Goal: Task Accomplishment & Management: Use online tool/utility

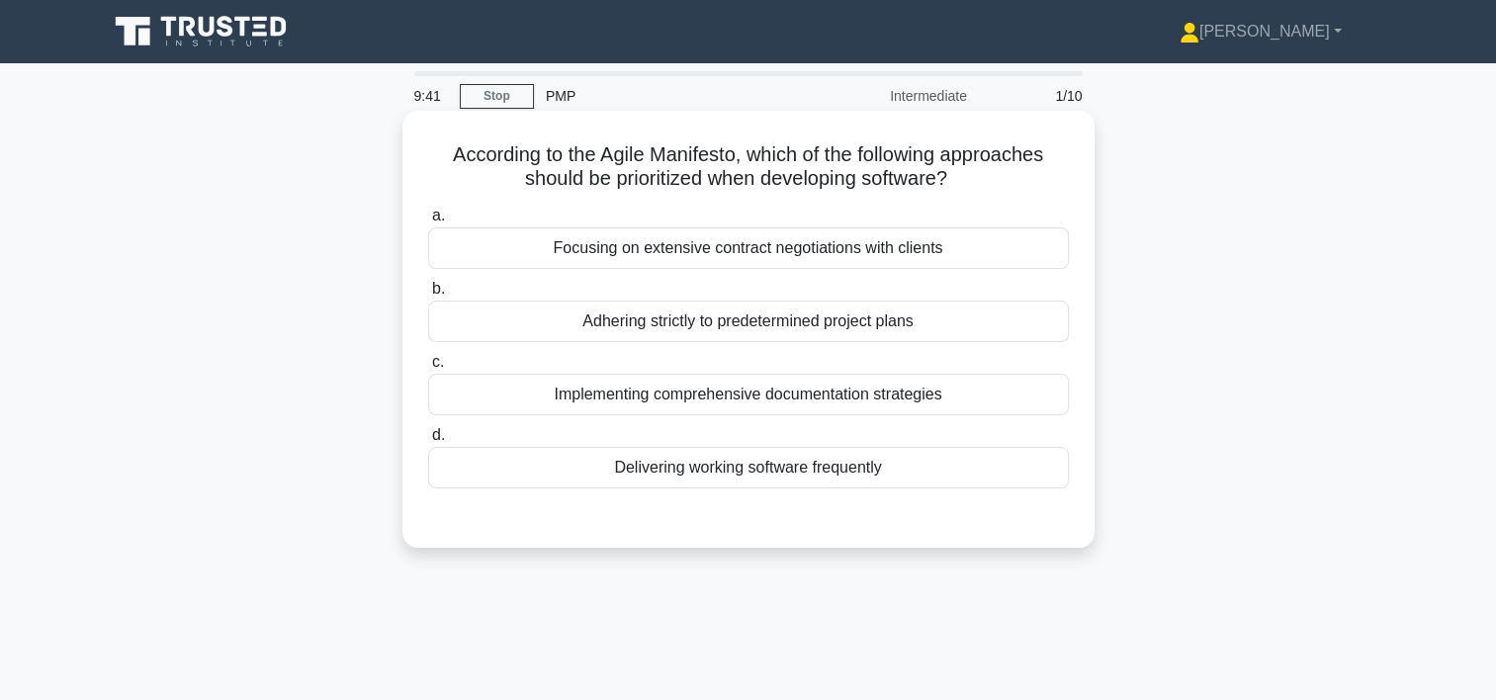
click at [747, 476] on div "Delivering working software frequently" at bounding box center [748, 468] width 641 height 42
click at [428, 442] on input "d. Delivering working software frequently" at bounding box center [428, 435] width 0 height 13
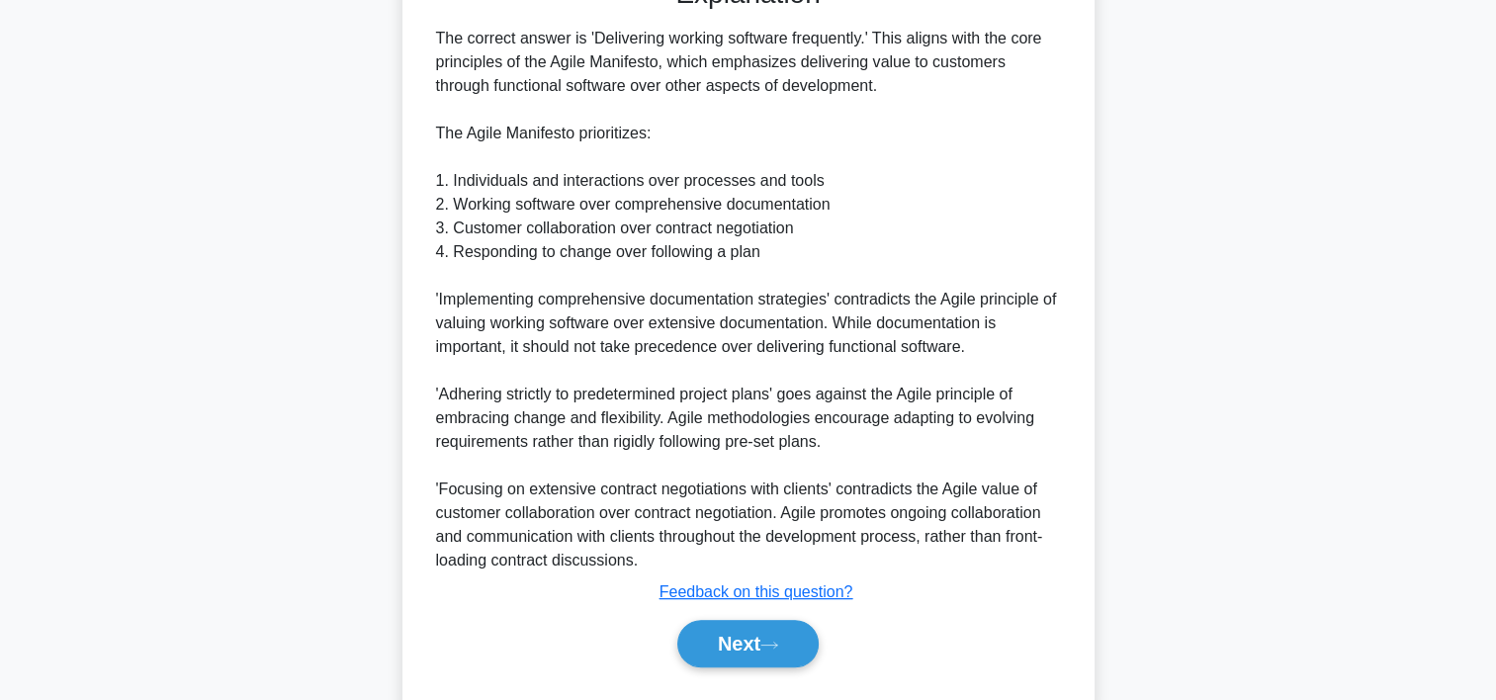
scroll to position [589, 0]
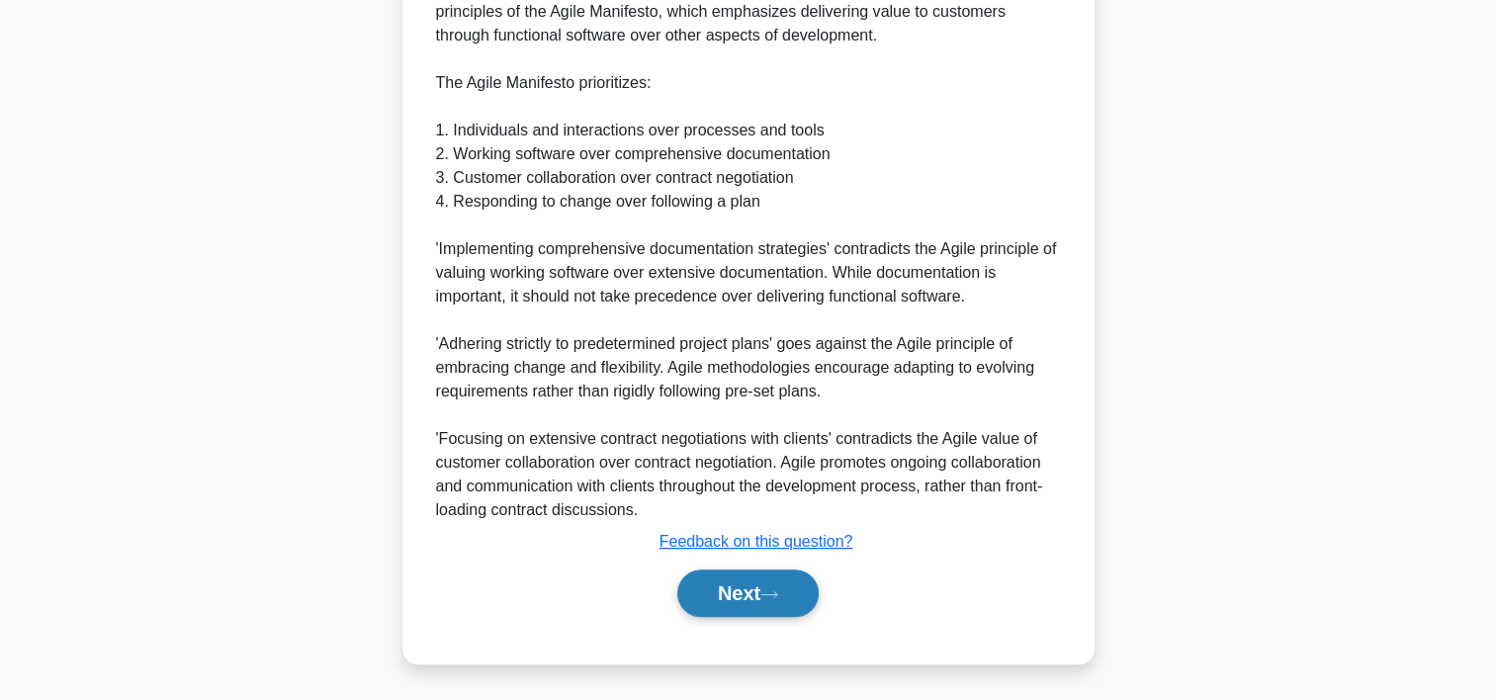
click at [788, 595] on button "Next" at bounding box center [747, 592] width 141 height 47
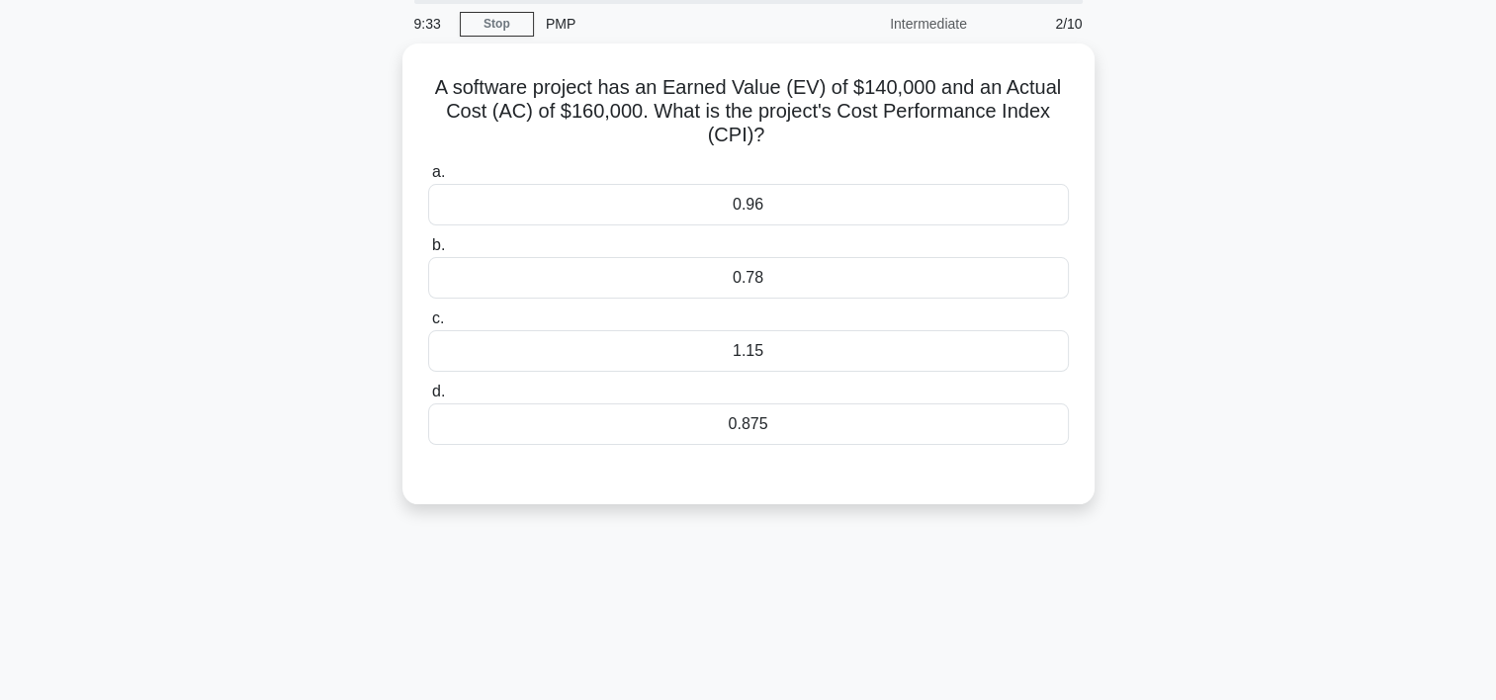
scroll to position [43, 0]
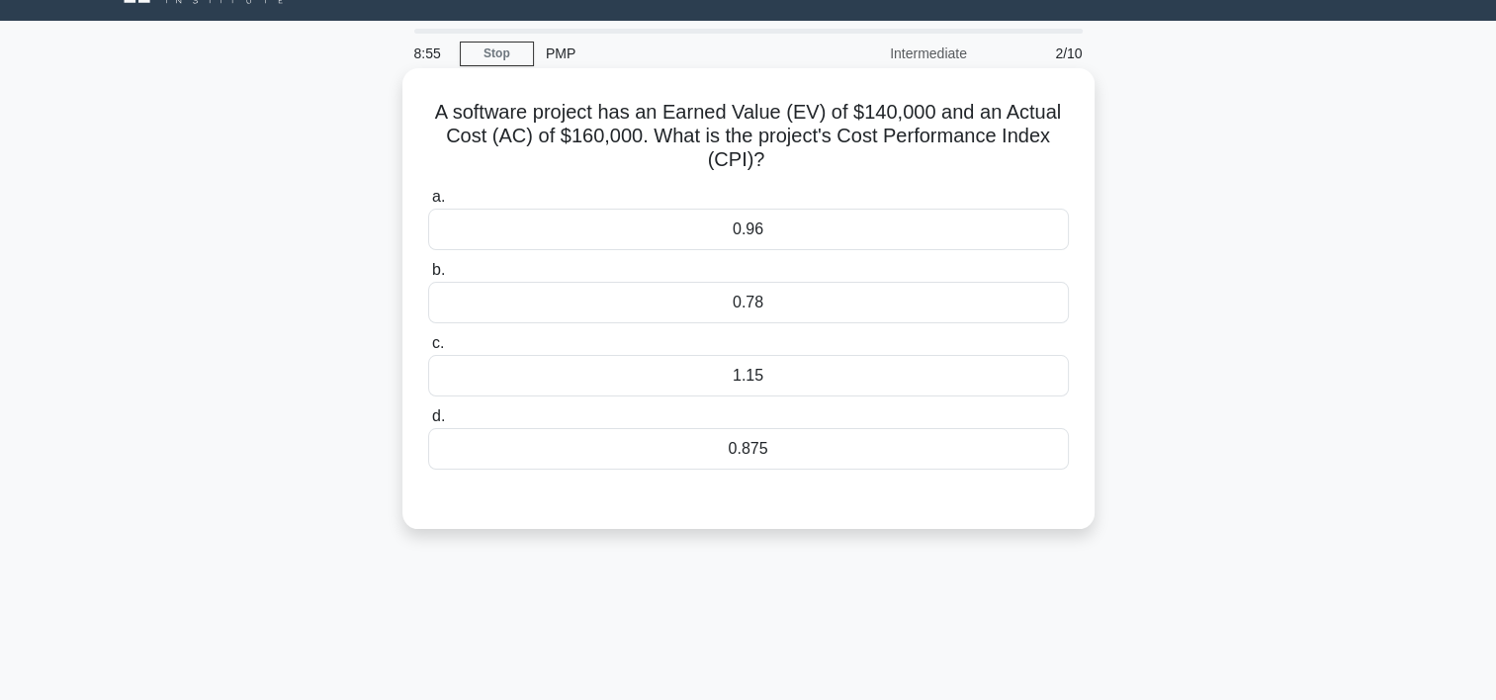
click at [765, 448] on div "0.875" at bounding box center [748, 449] width 641 height 42
click at [428, 423] on input "d. 0.875" at bounding box center [428, 416] width 0 height 13
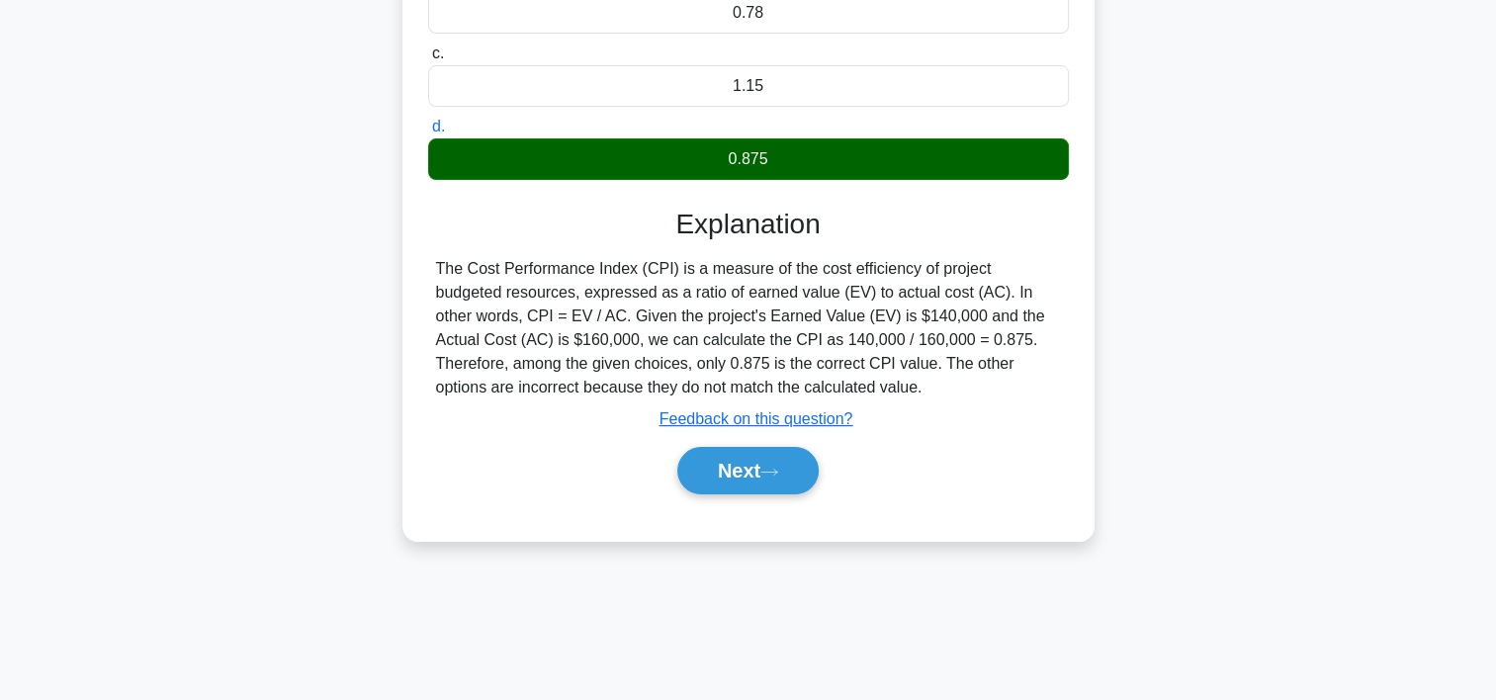
scroll to position [368, 0]
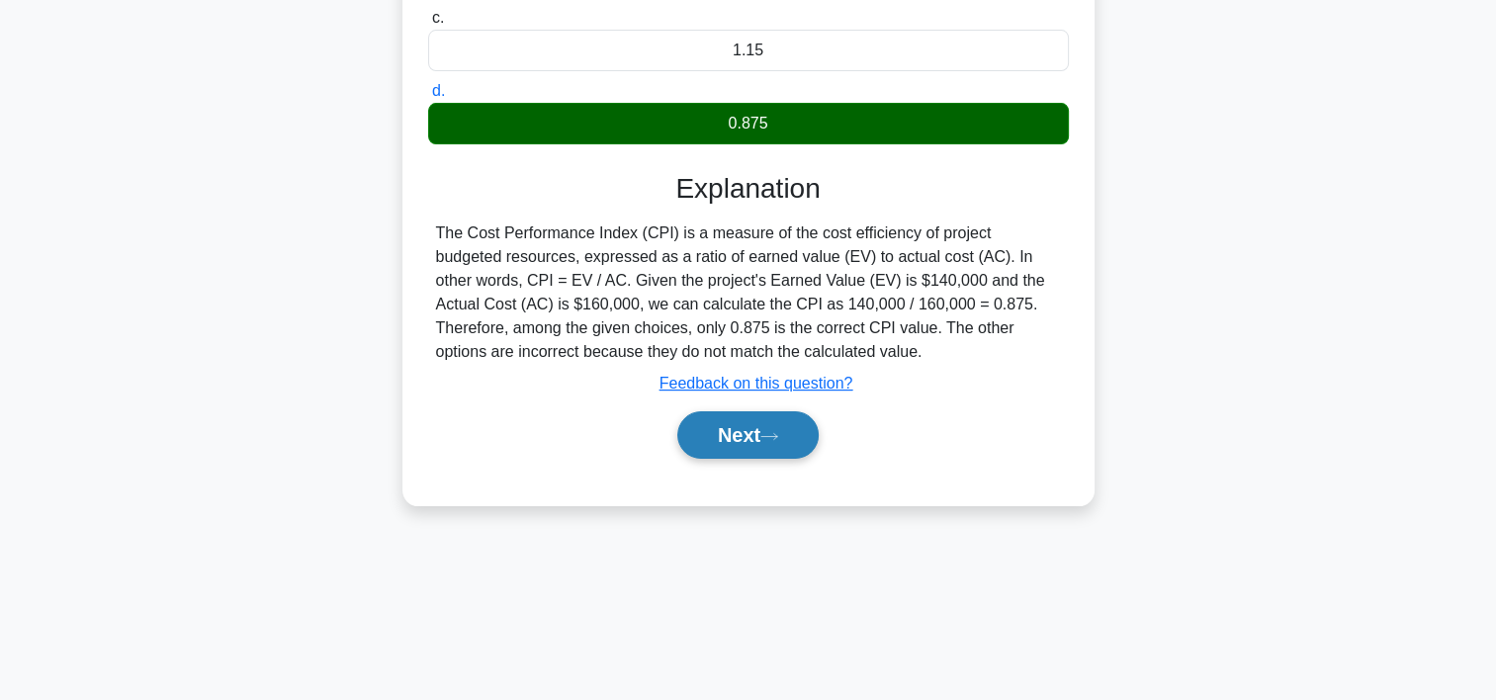
click at [791, 440] on button "Next" at bounding box center [747, 434] width 141 height 47
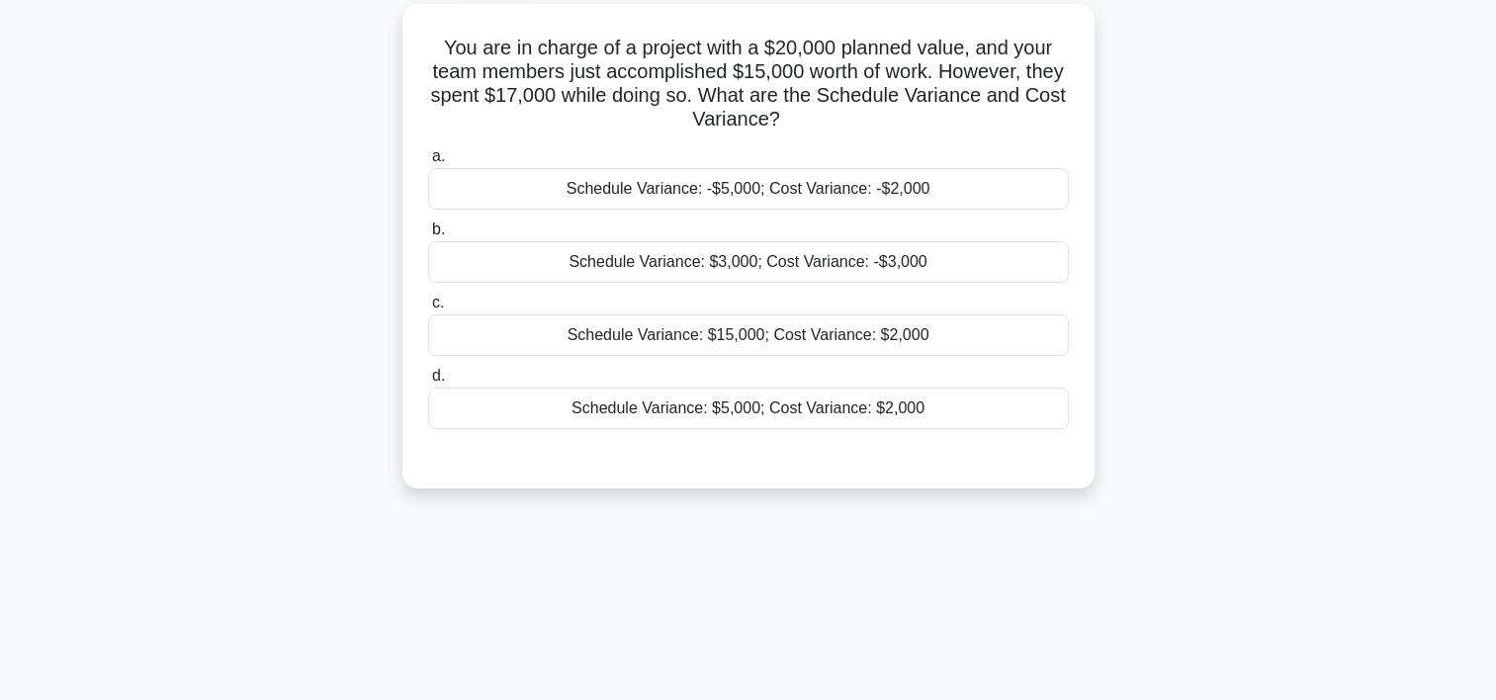
scroll to position [104, 0]
click at [751, 190] on div "Schedule Variance: -$5,000; Cost Variance: -$2,000" at bounding box center [748, 192] width 641 height 42
click at [428, 166] on input "a. Schedule Variance: -$5,000; Cost Variance: -$2,000" at bounding box center [428, 159] width 0 height 13
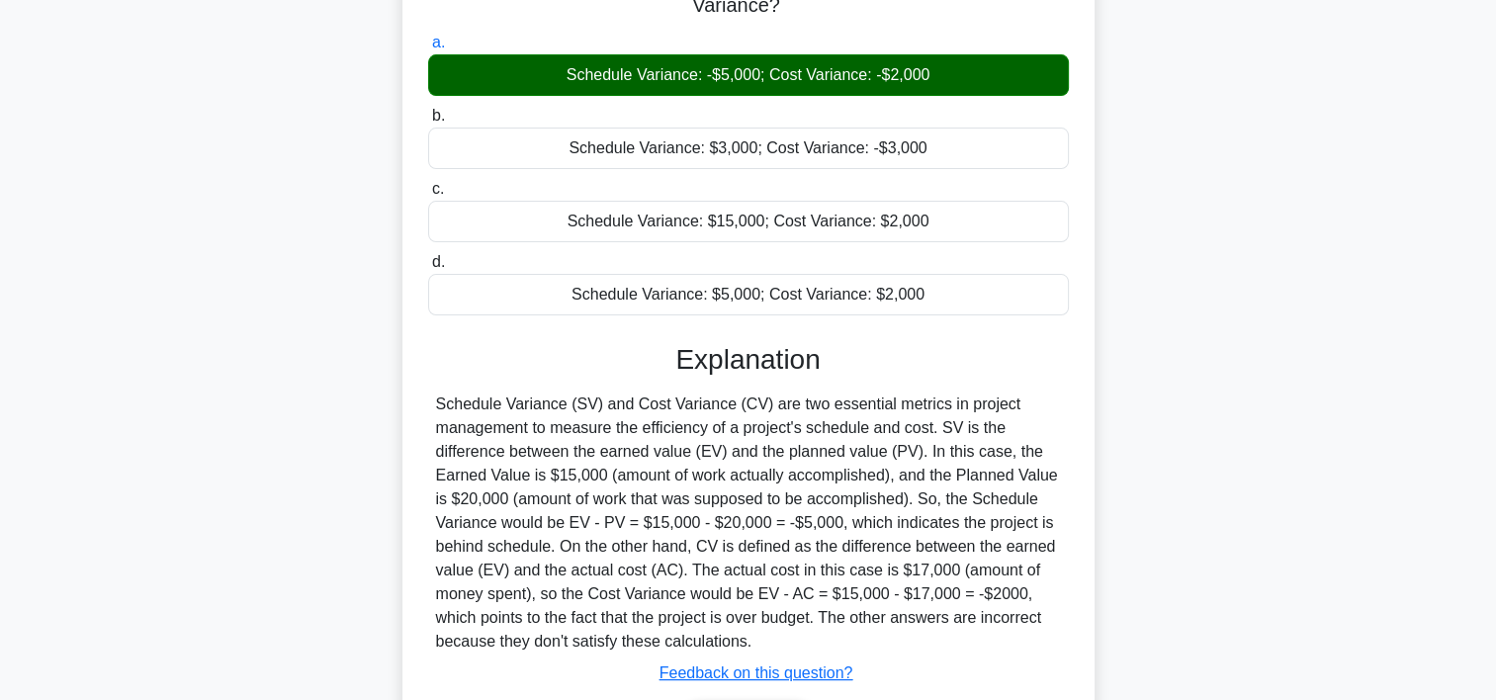
scroll to position [368, 0]
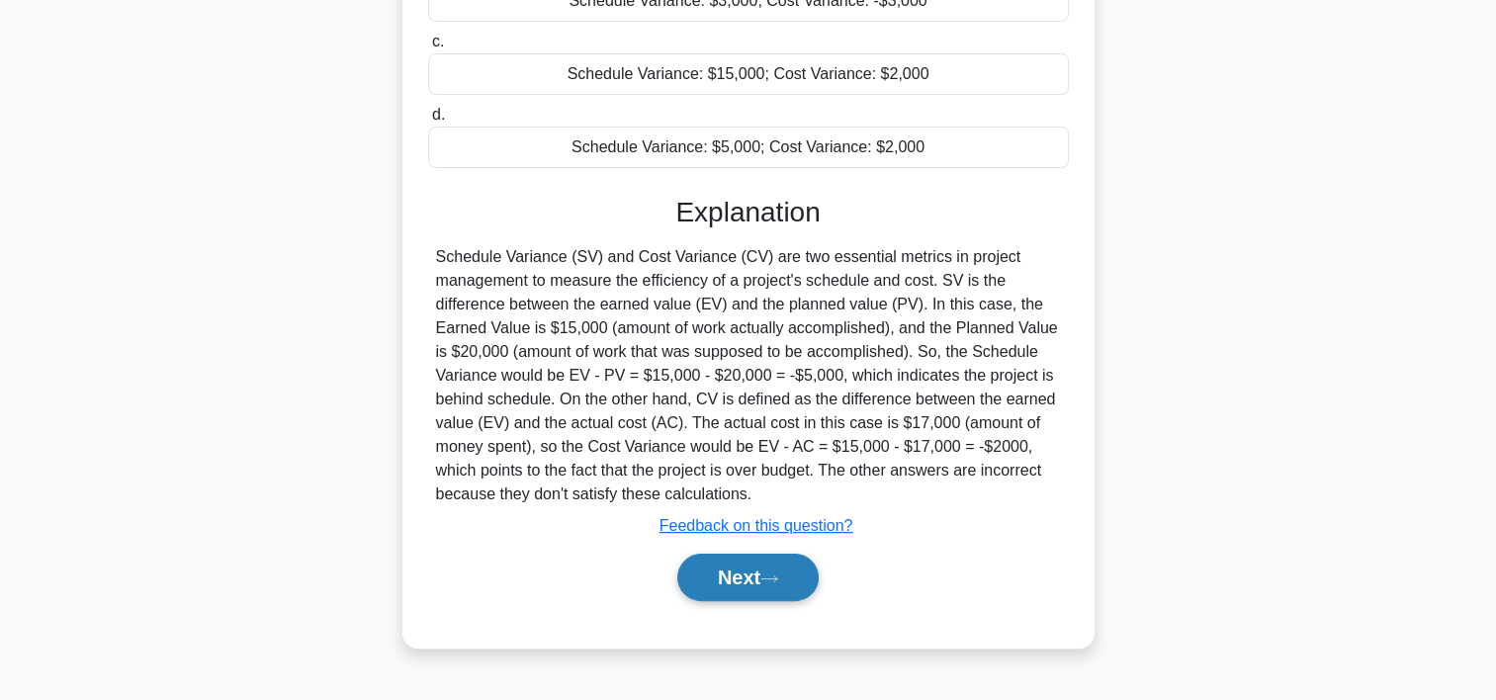
click at [797, 585] on button "Next" at bounding box center [747, 577] width 141 height 47
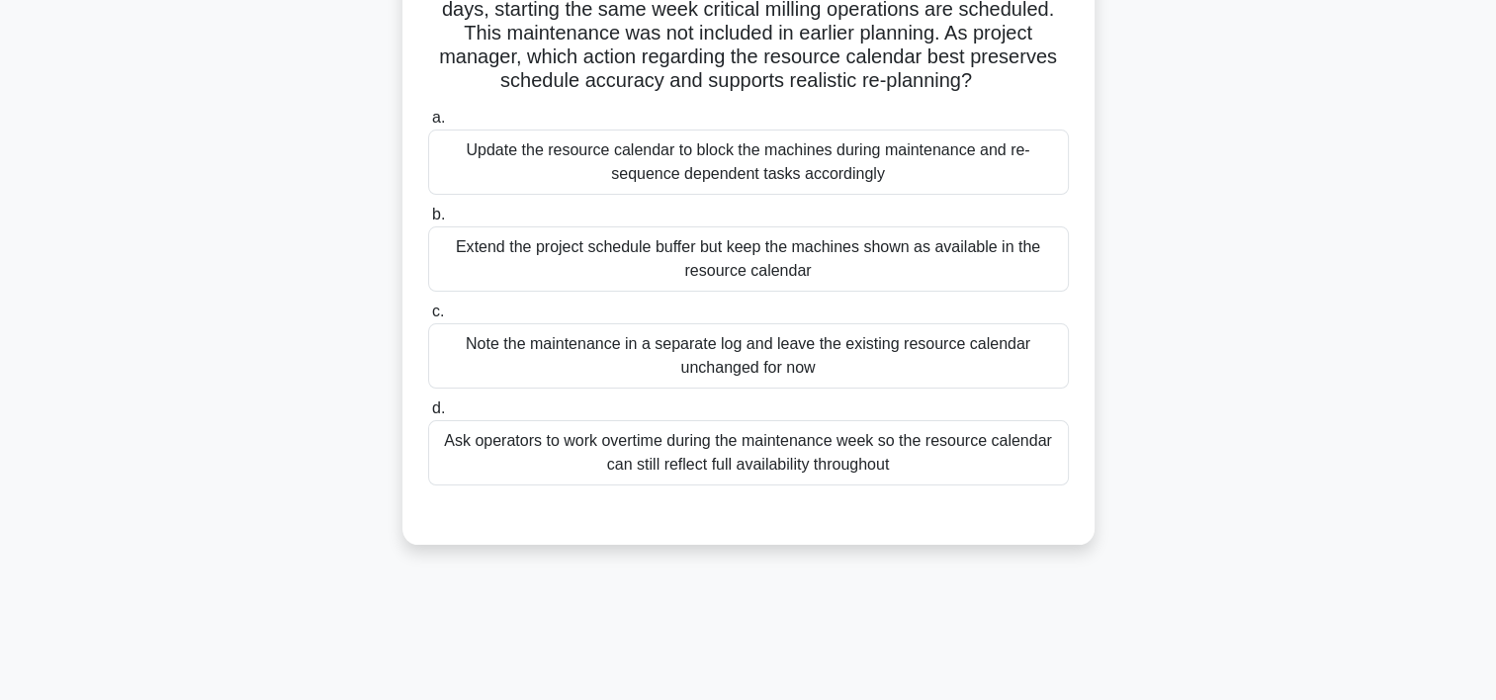
scroll to position [58, 0]
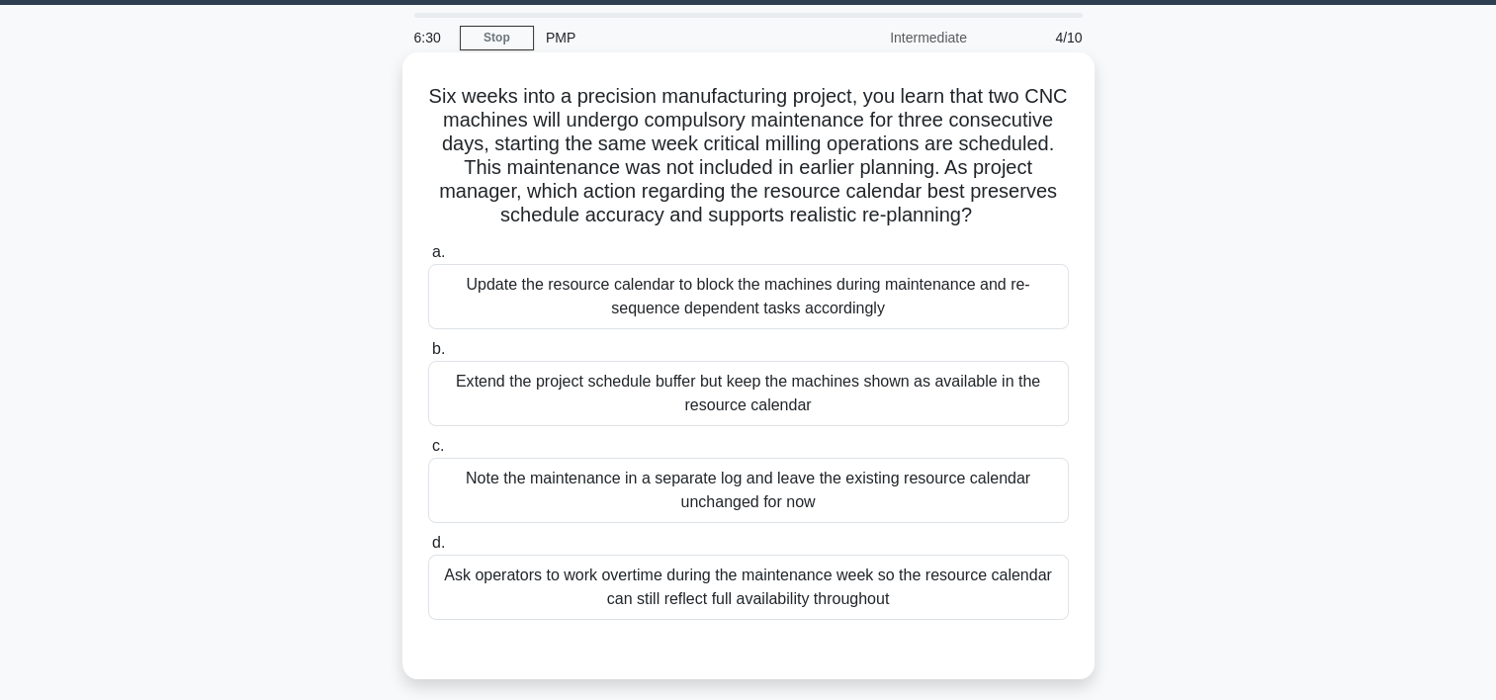
click at [899, 306] on div "Update the resource calendar to block the machines during maintenance and re-se…" at bounding box center [748, 296] width 641 height 65
click at [428, 259] on input "a. Update the resource calendar to block the machines during maintenance and re…" at bounding box center [428, 252] width 0 height 13
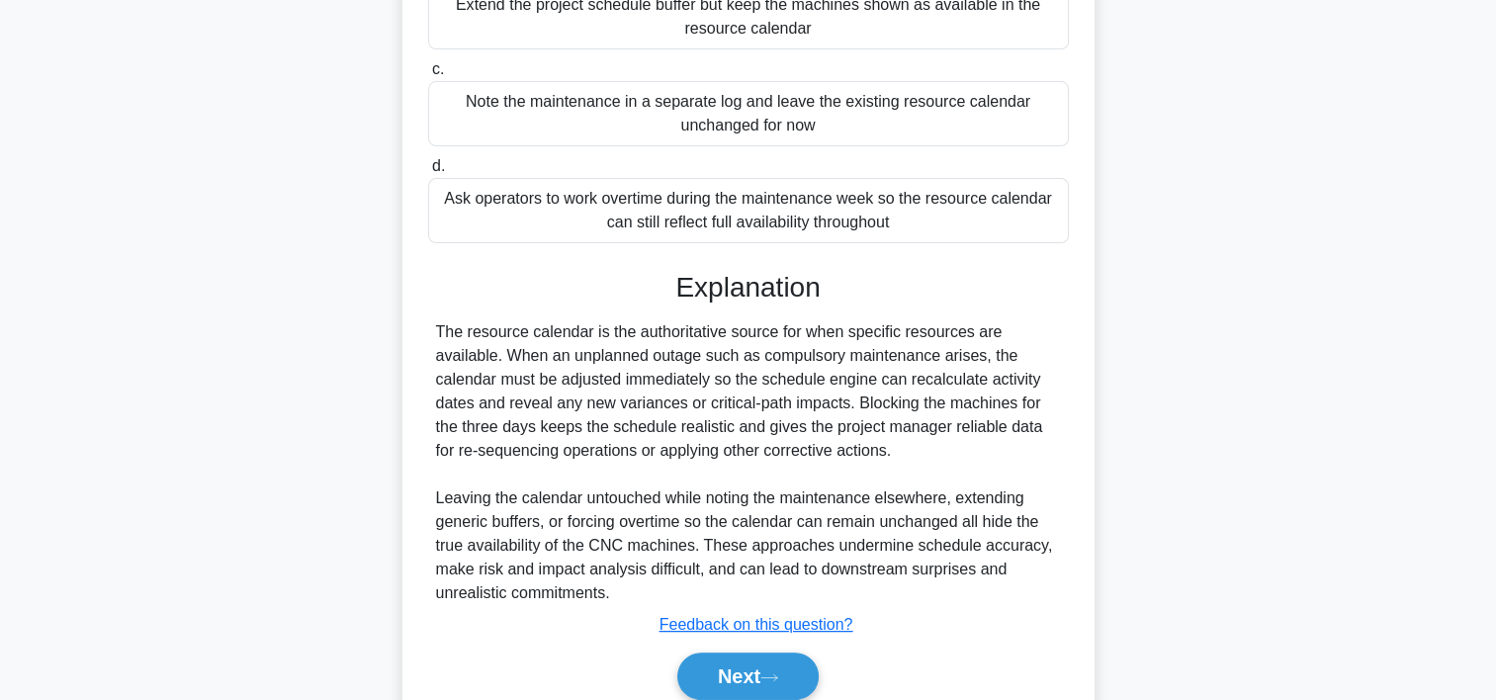
scroll to position [518, 0]
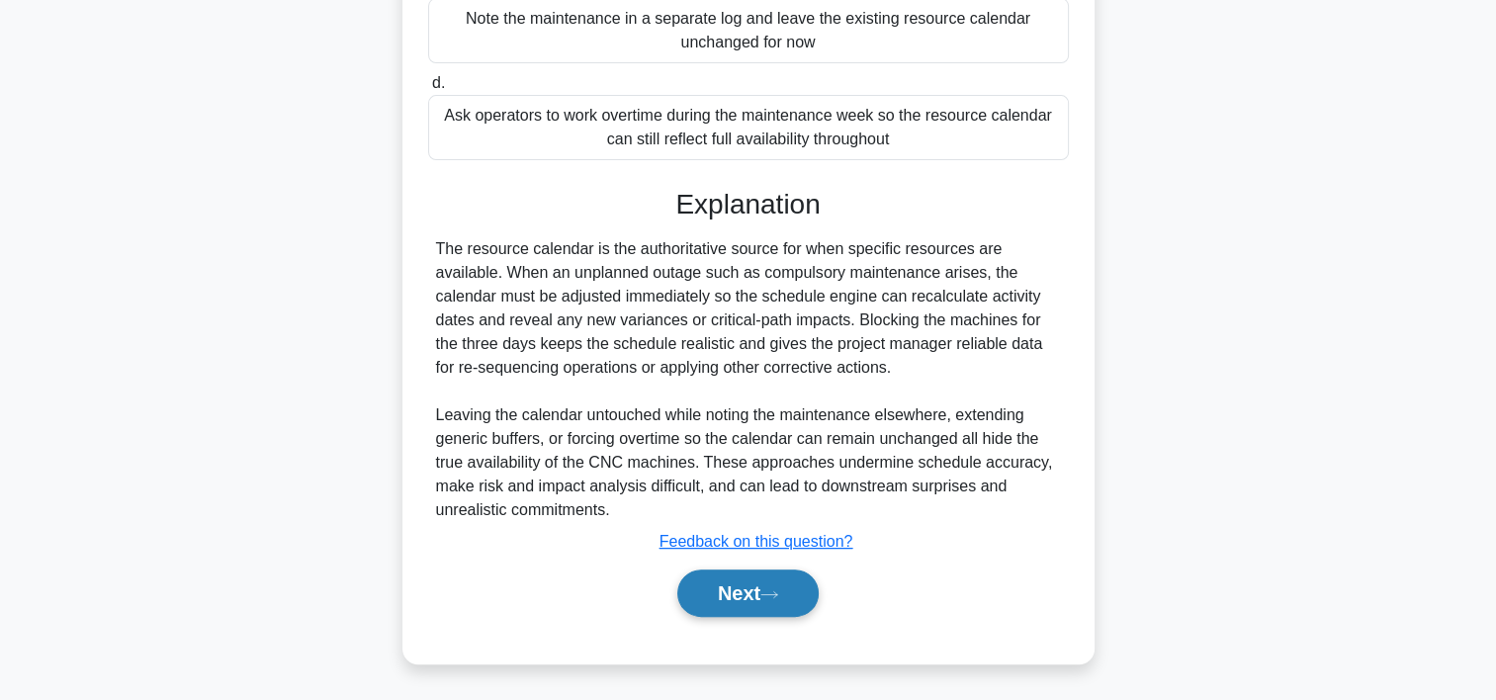
click at [714, 600] on button "Next" at bounding box center [747, 592] width 141 height 47
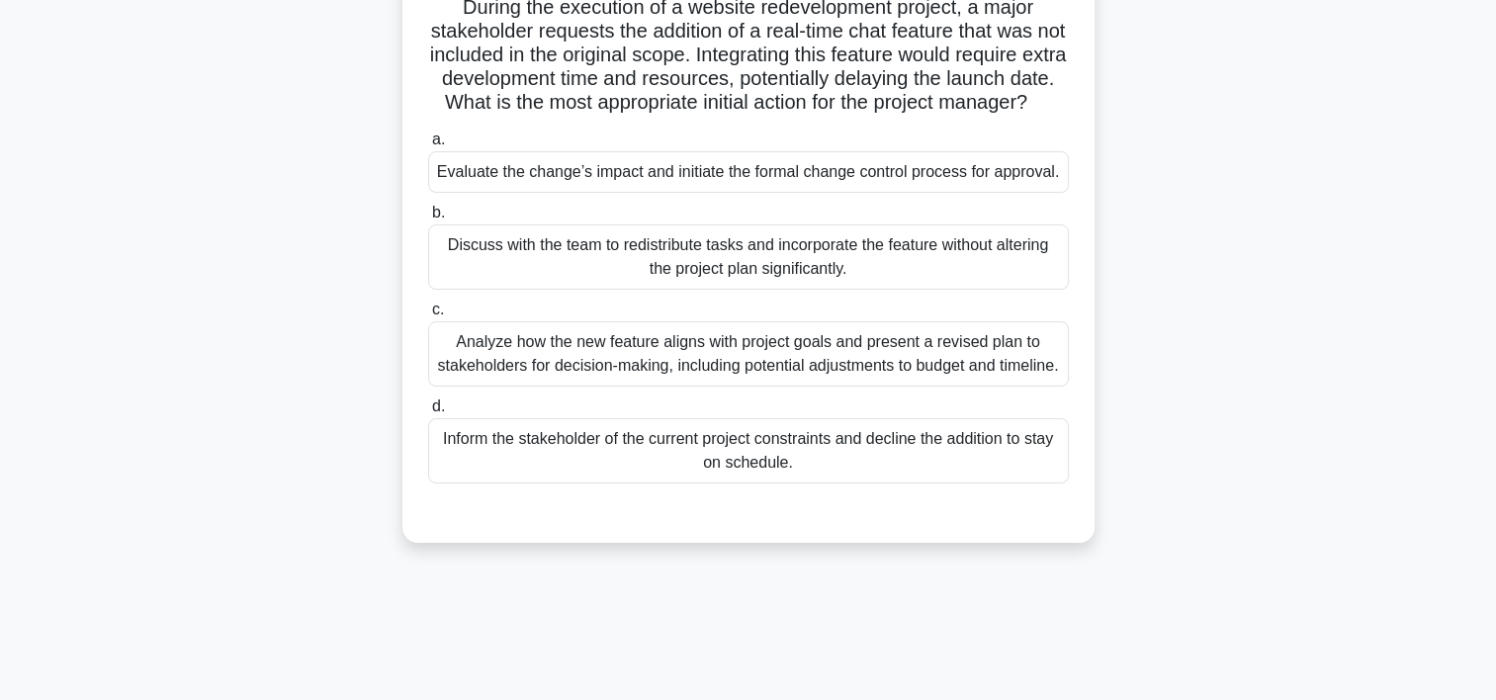
scroll to position [134, 0]
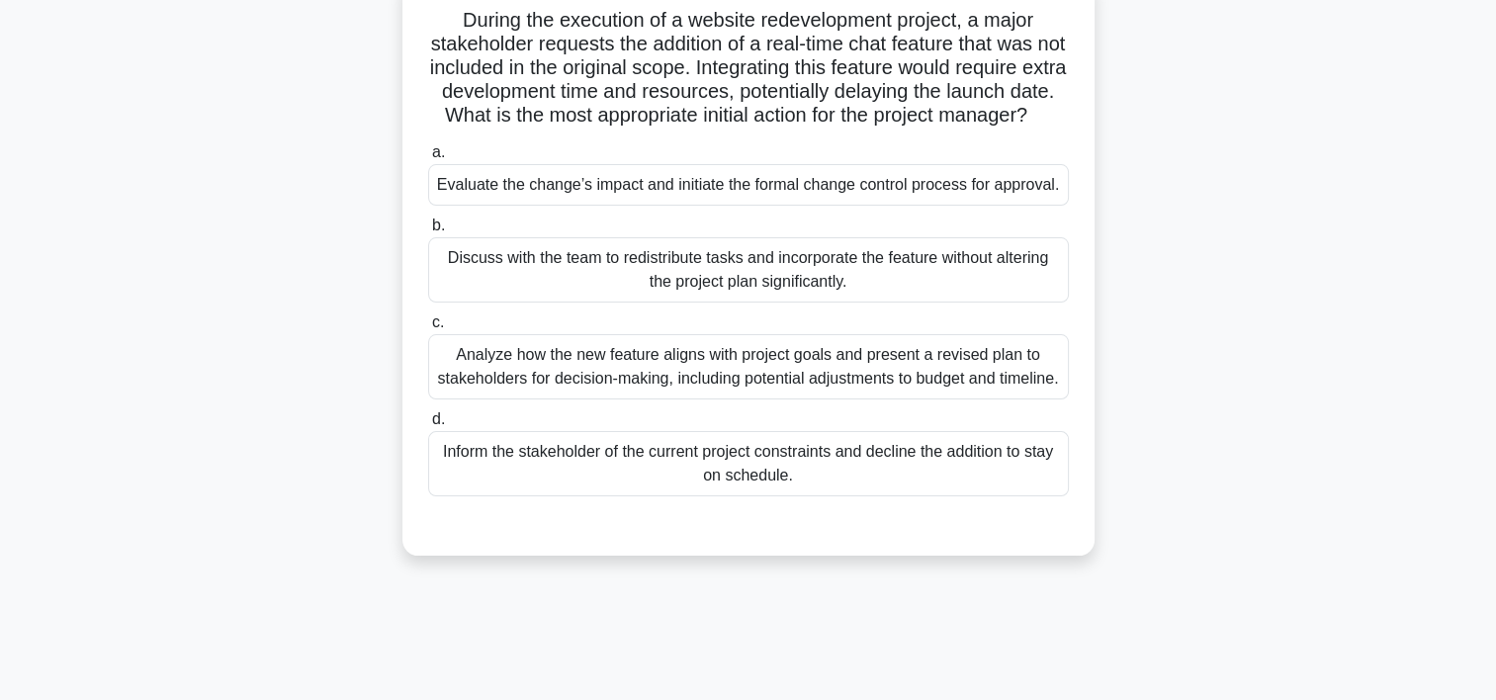
click at [1008, 206] on div "Evaluate the change’s impact and initiate the formal change control process for…" at bounding box center [748, 185] width 641 height 42
click at [428, 159] on input "a. Evaluate the change’s impact and initiate the formal change control process …" at bounding box center [428, 152] width 0 height 13
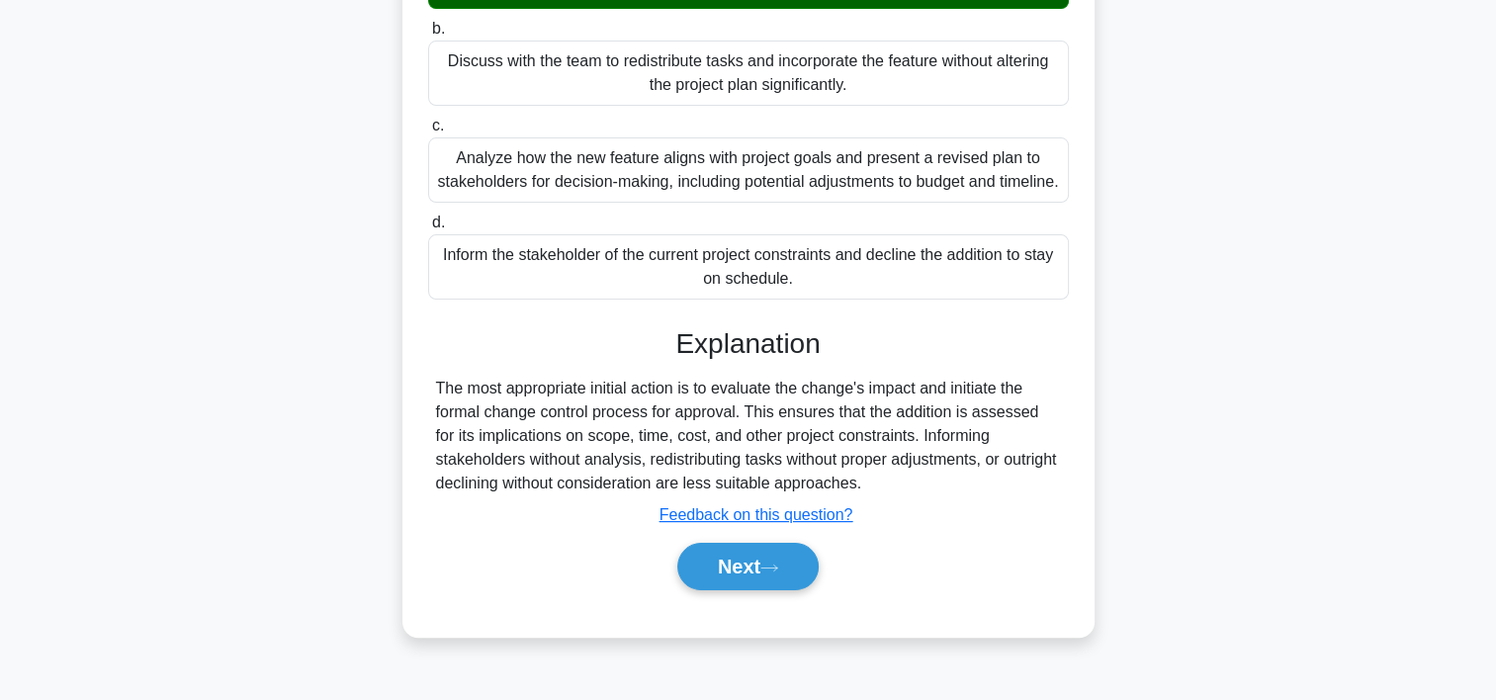
scroll to position [376, 0]
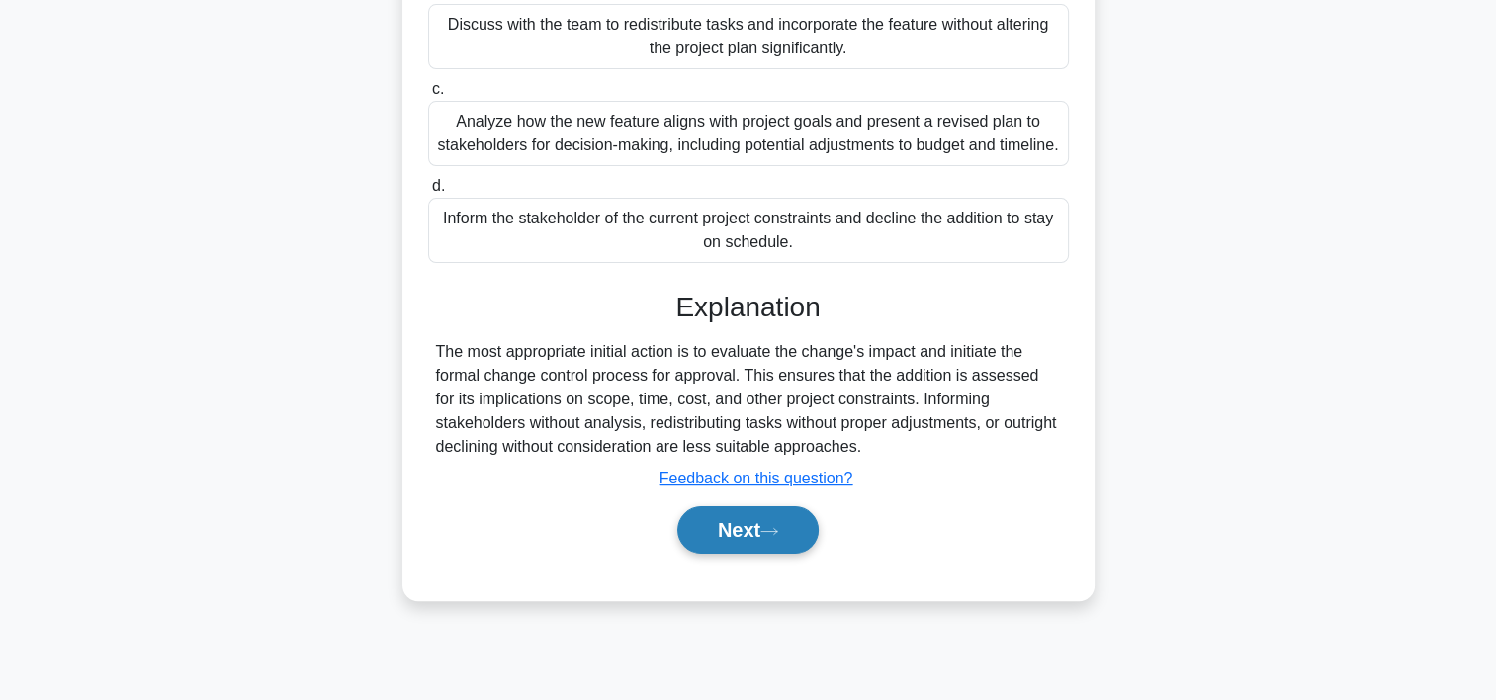
click at [731, 554] on button "Next" at bounding box center [747, 529] width 141 height 47
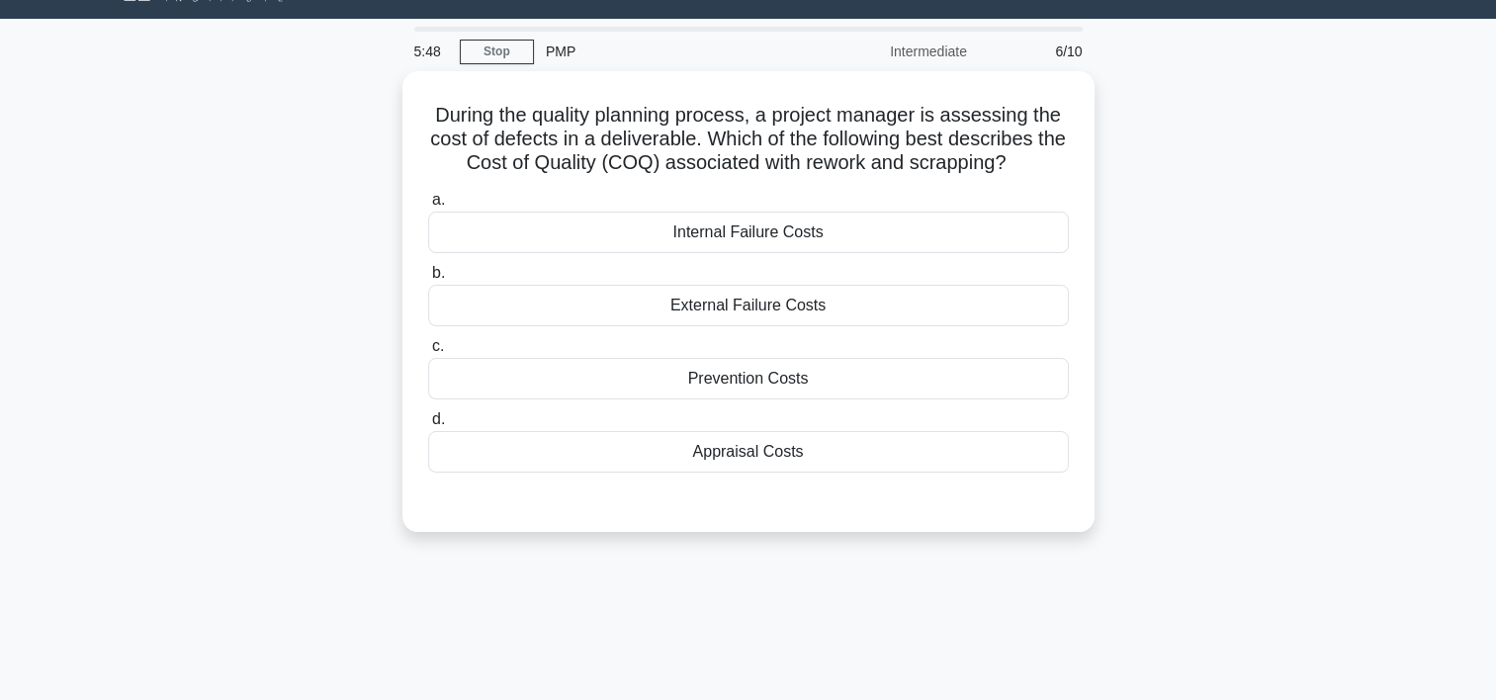
scroll to position [40, 0]
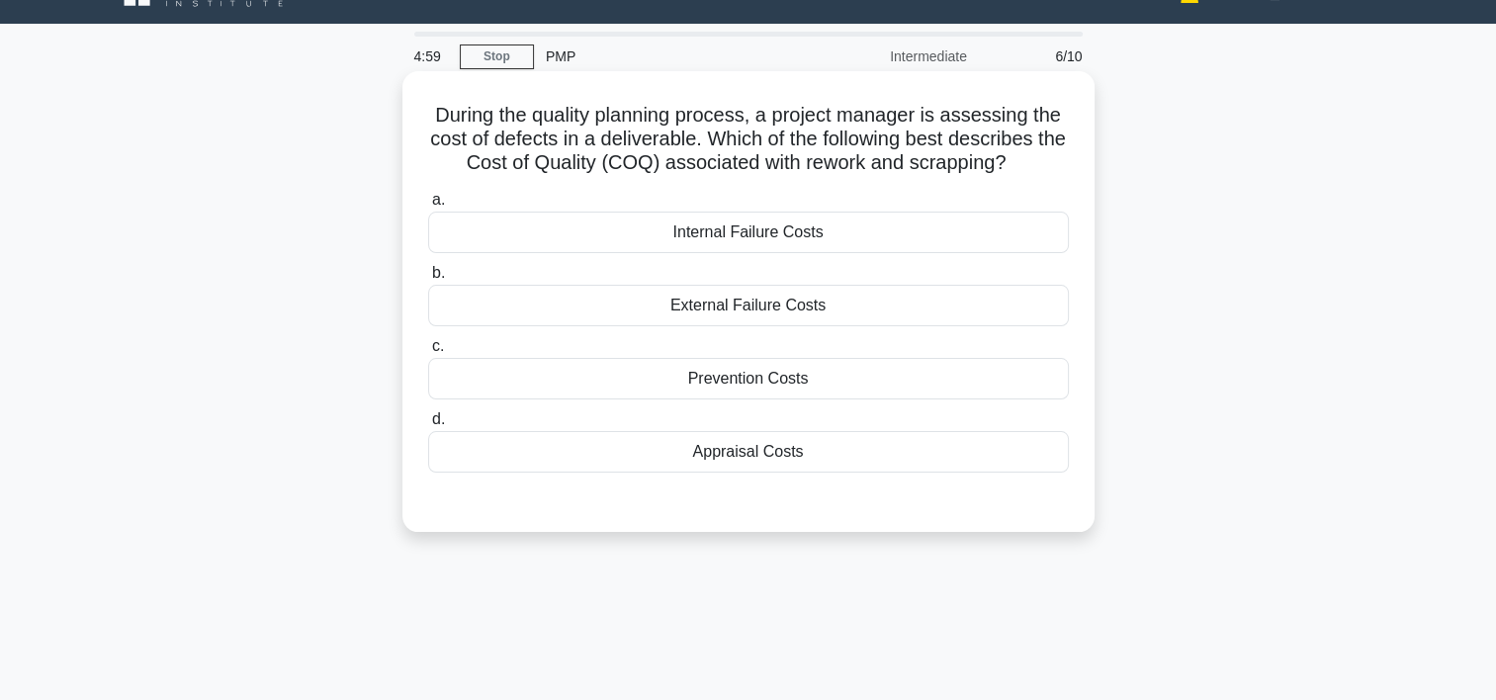
click at [822, 230] on div "Internal Failure Costs" at bounding box center [748, 233] width 641 height 42
click at [428, 207] on input "a. Internal Failure Costs" at bounding box center [428, 200] width 0 height 13
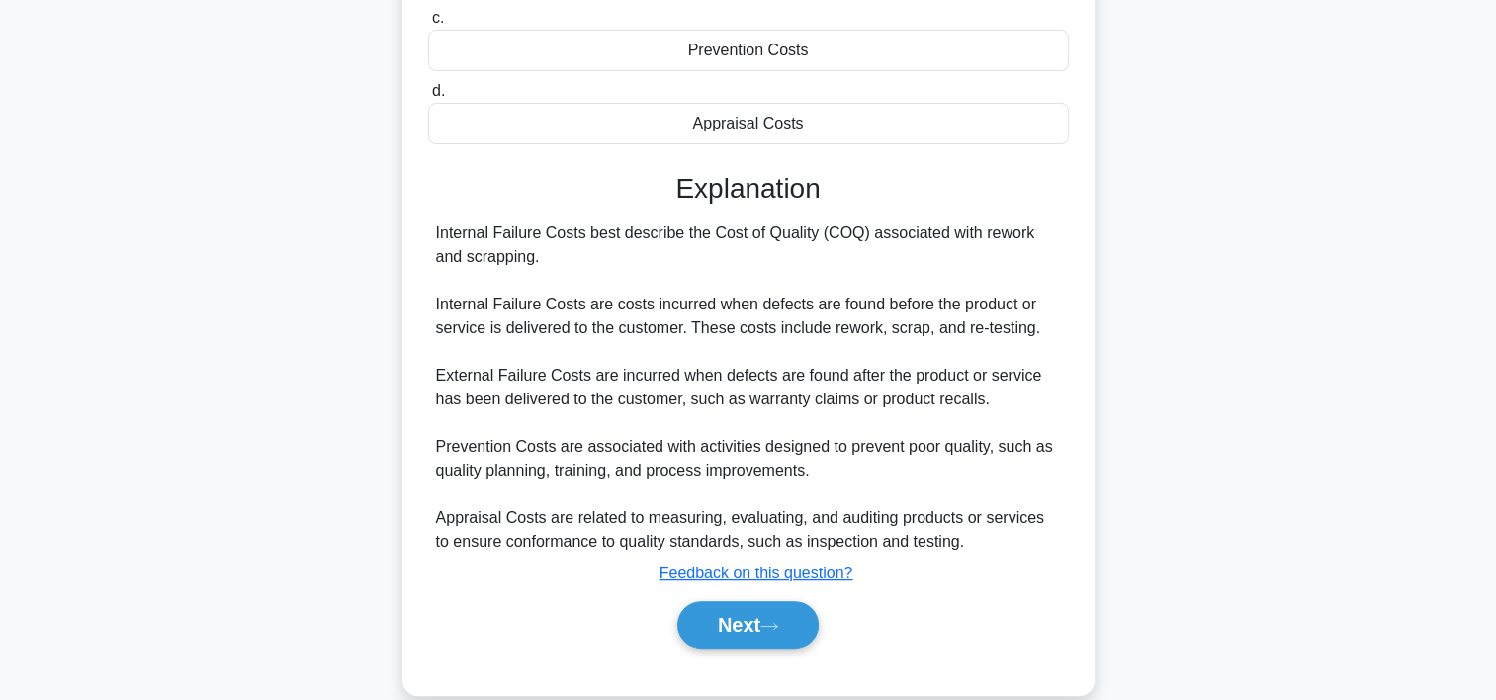
scroll to position [399, 0]
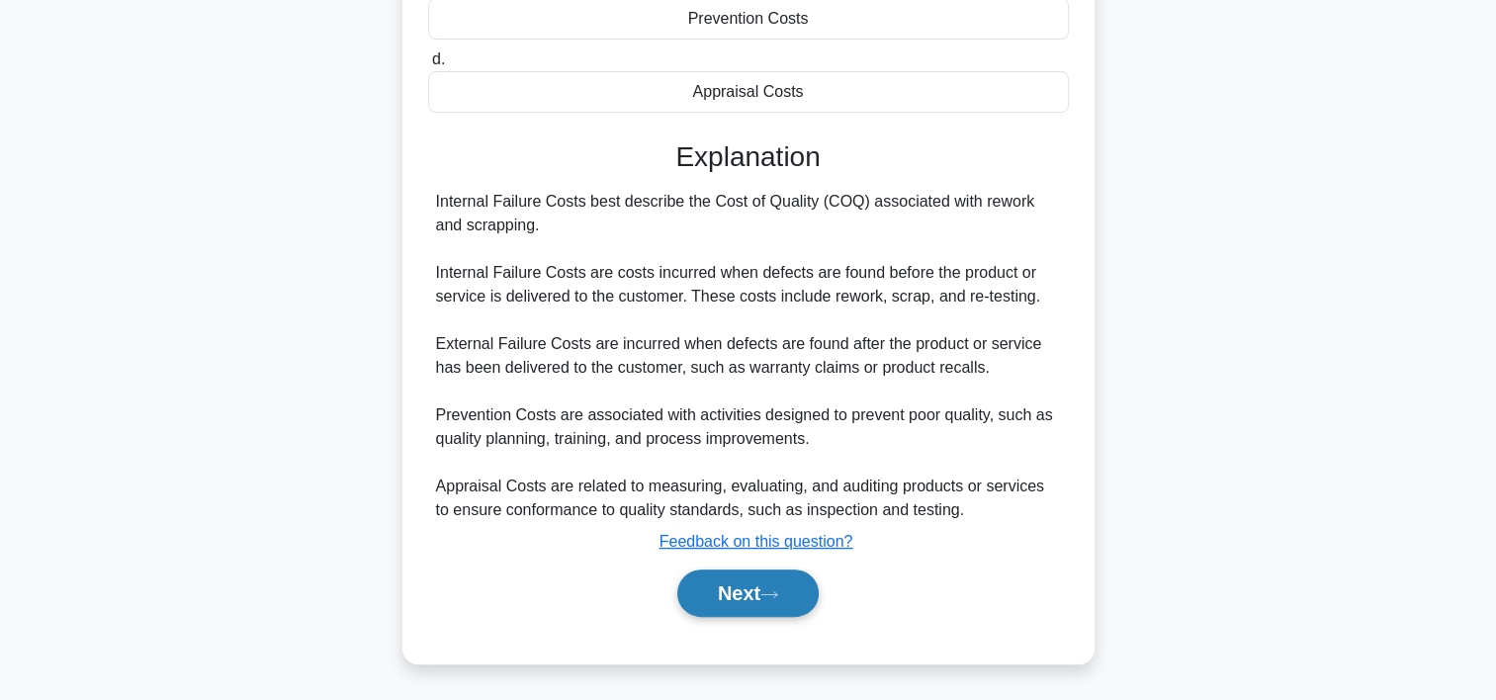
click at [742, 585] on button "Next" at bounding box center [747, 592] width 141 height 47
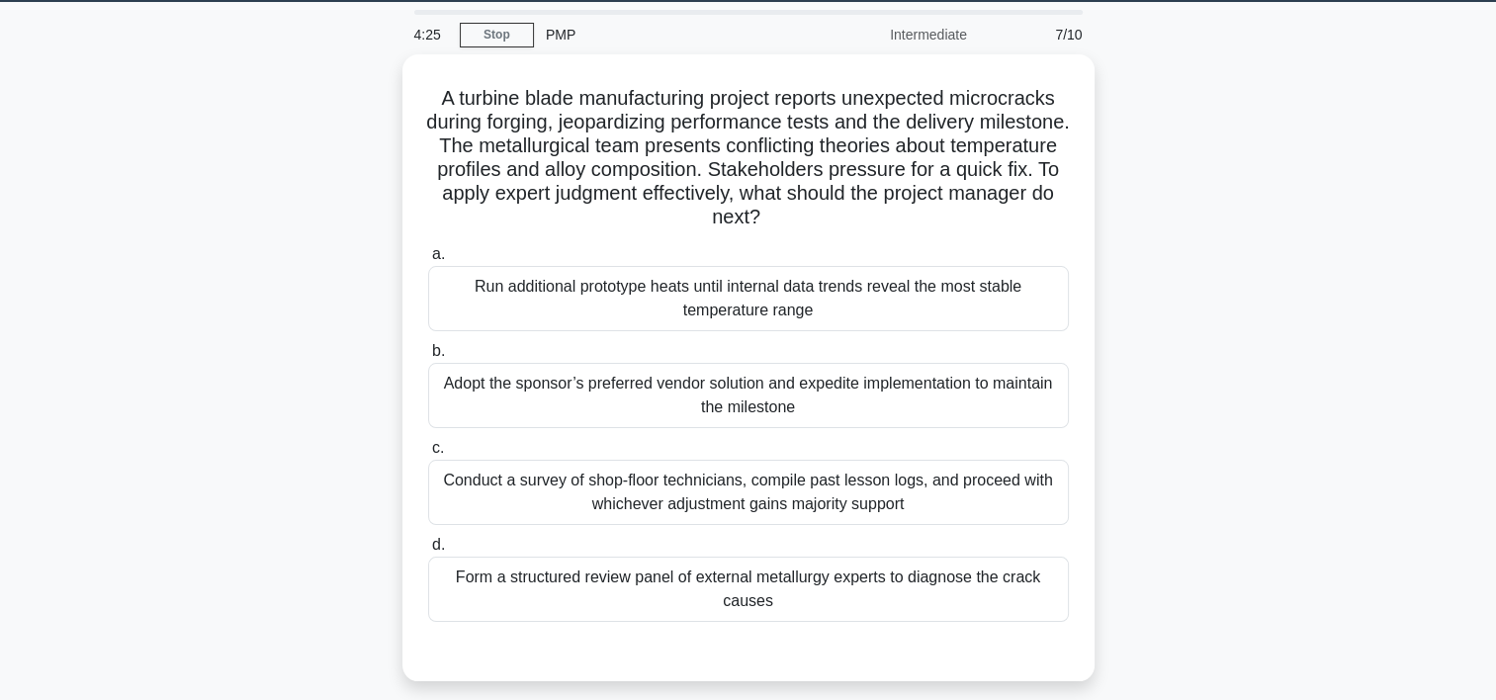
scroll to position [40, 0]
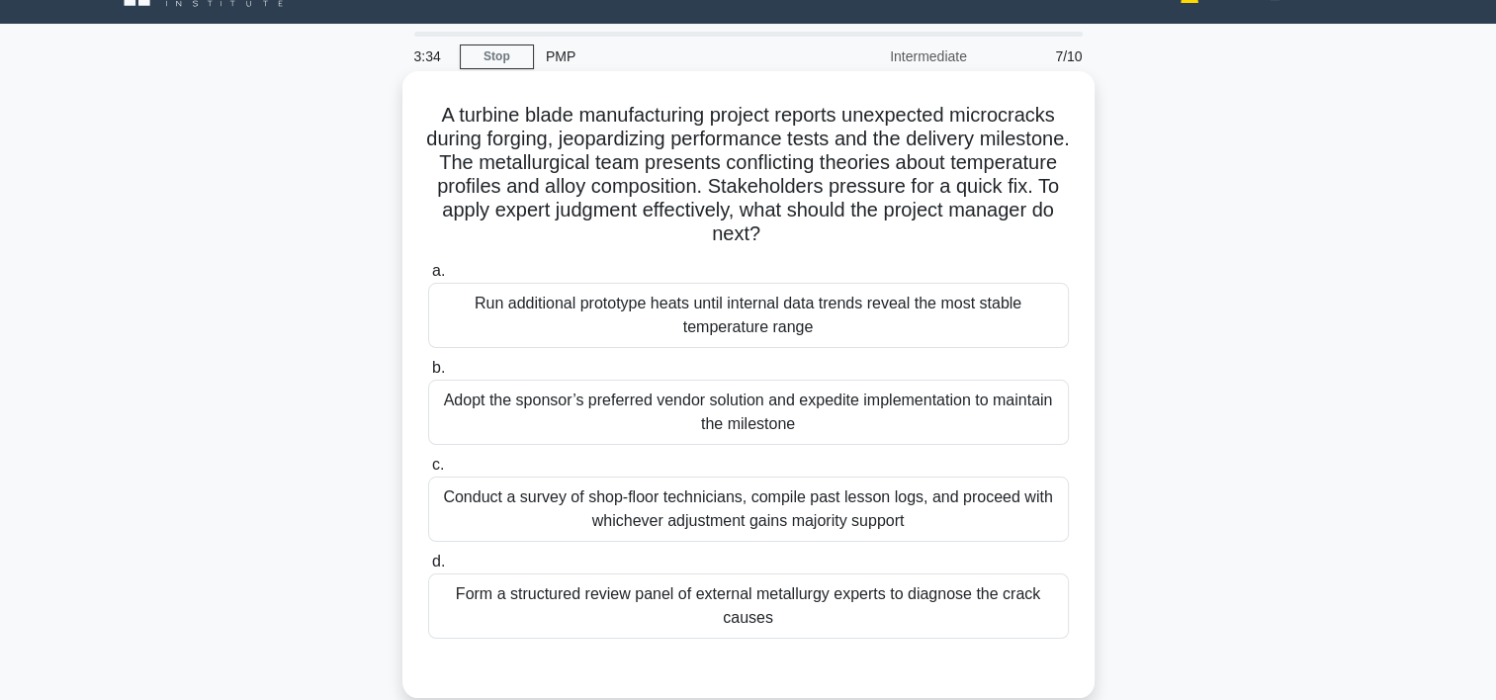
click at [909, 506] on div "Conduct a survey of shop-floor technicians, compile past lesson logs, and proce…" at bounding box center [748, 508] width 641 height 65
click at [428, 472] on input "c. Conduct a survey of shop-floor technicians, compile past lesson logs, and pr…" at bounding box center [428, 465] width 0 height 13
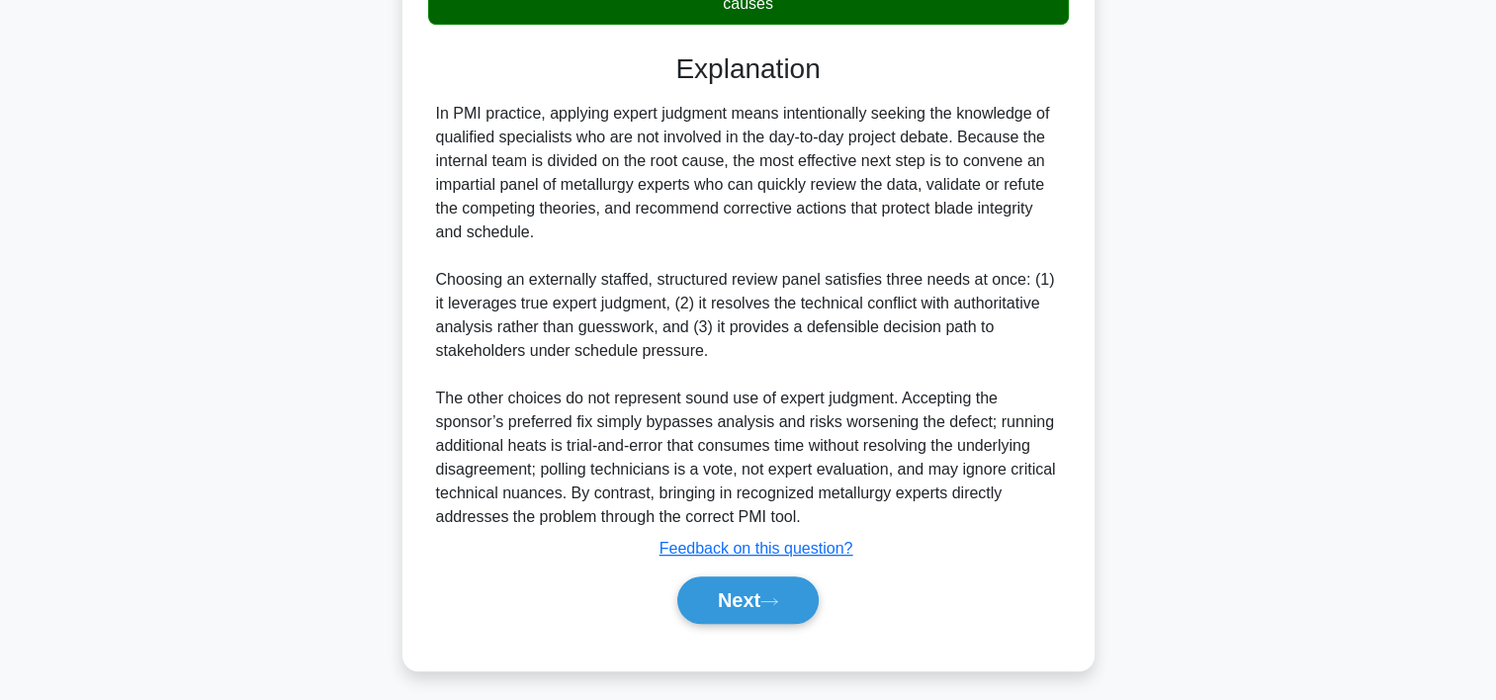
scroll to position [661, 0]
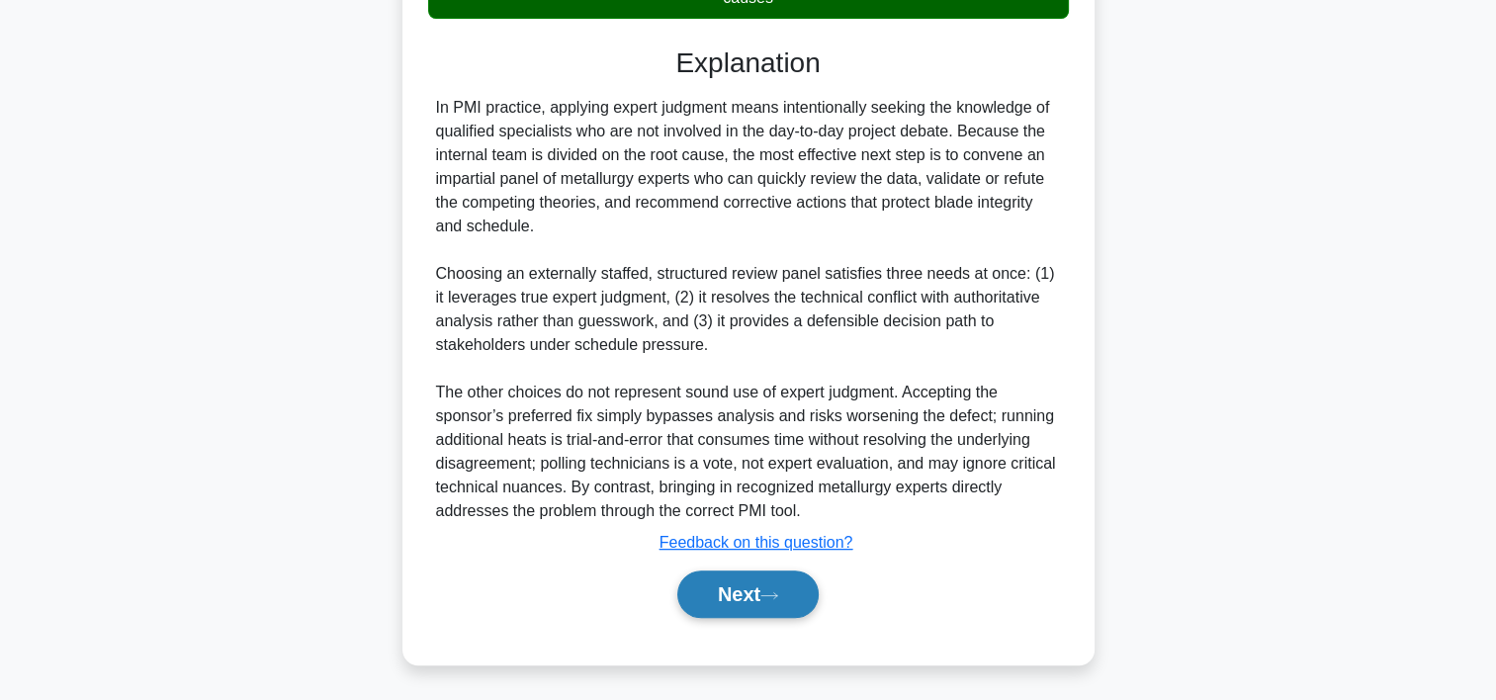
click at [778, 580] on button "Next" at bounding box center [747, 593] width 141 height 47
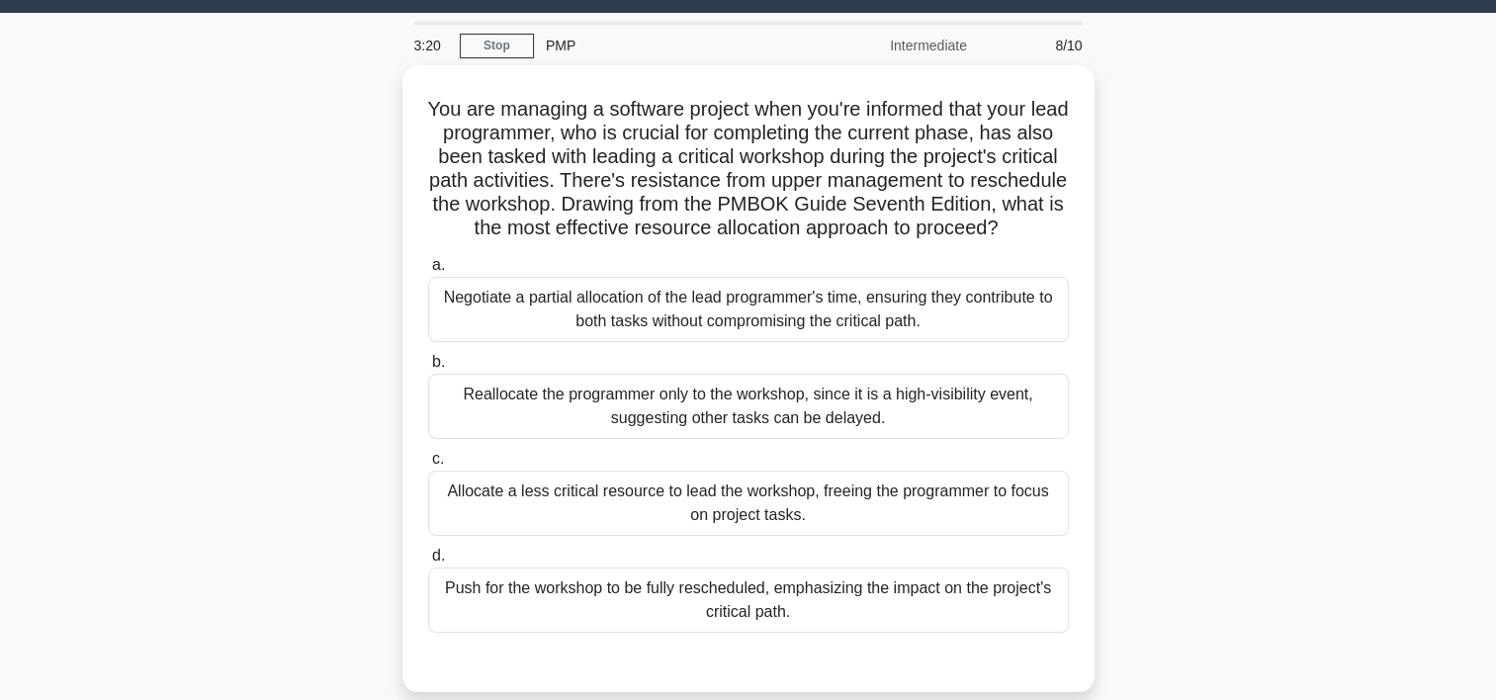
scroll to position [23, 0]
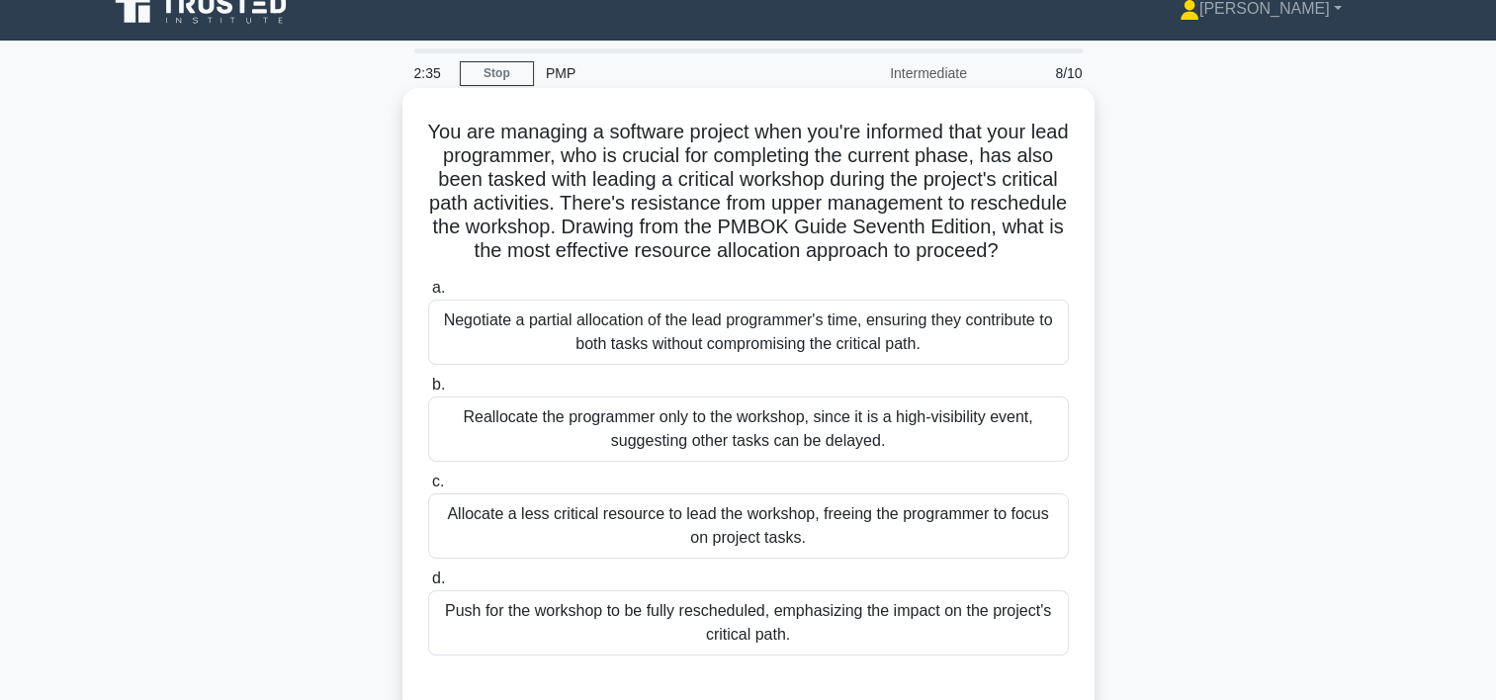
click at [902, 350] on div "Negotiate a partial allocation of the lead programmer's time, ensuring they con…" at bounding box center [748, 332] width 641 height 65
click at [428, 295] on input "a. Negotiate a partial allocation of the lead programmer's time, ensuring they …" at bounding box center [428, 288] width 0 height 13
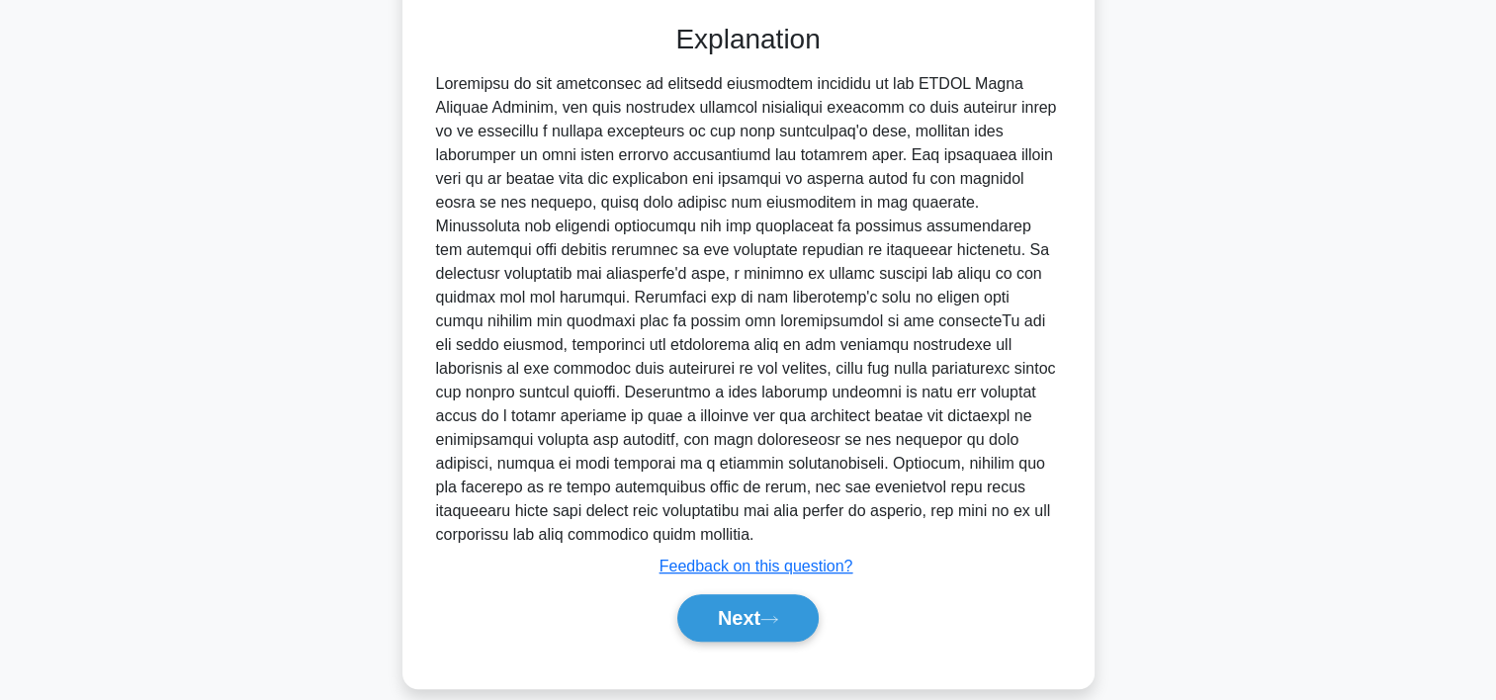
scroll to position [690, 0]
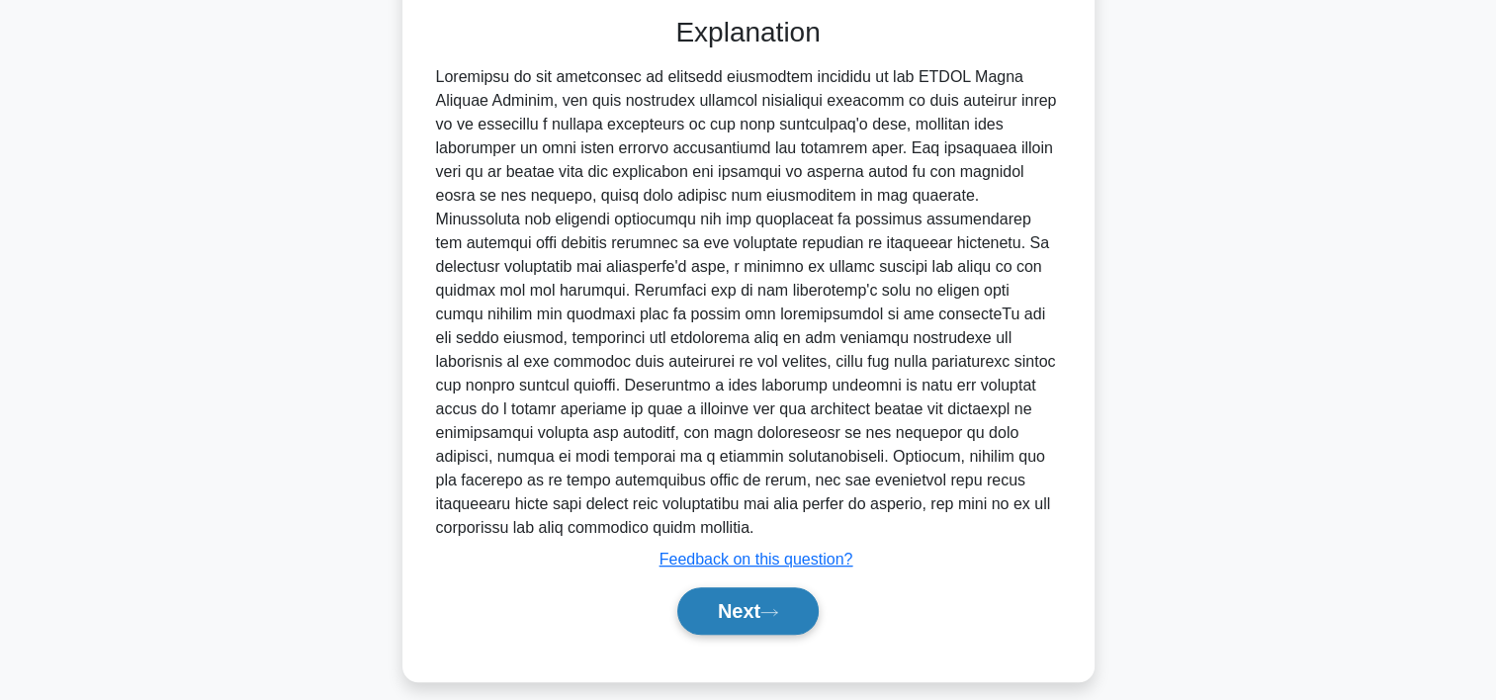
click at [698, 595] on button "Next" at bounding box center [747, 610] width 141 height 47
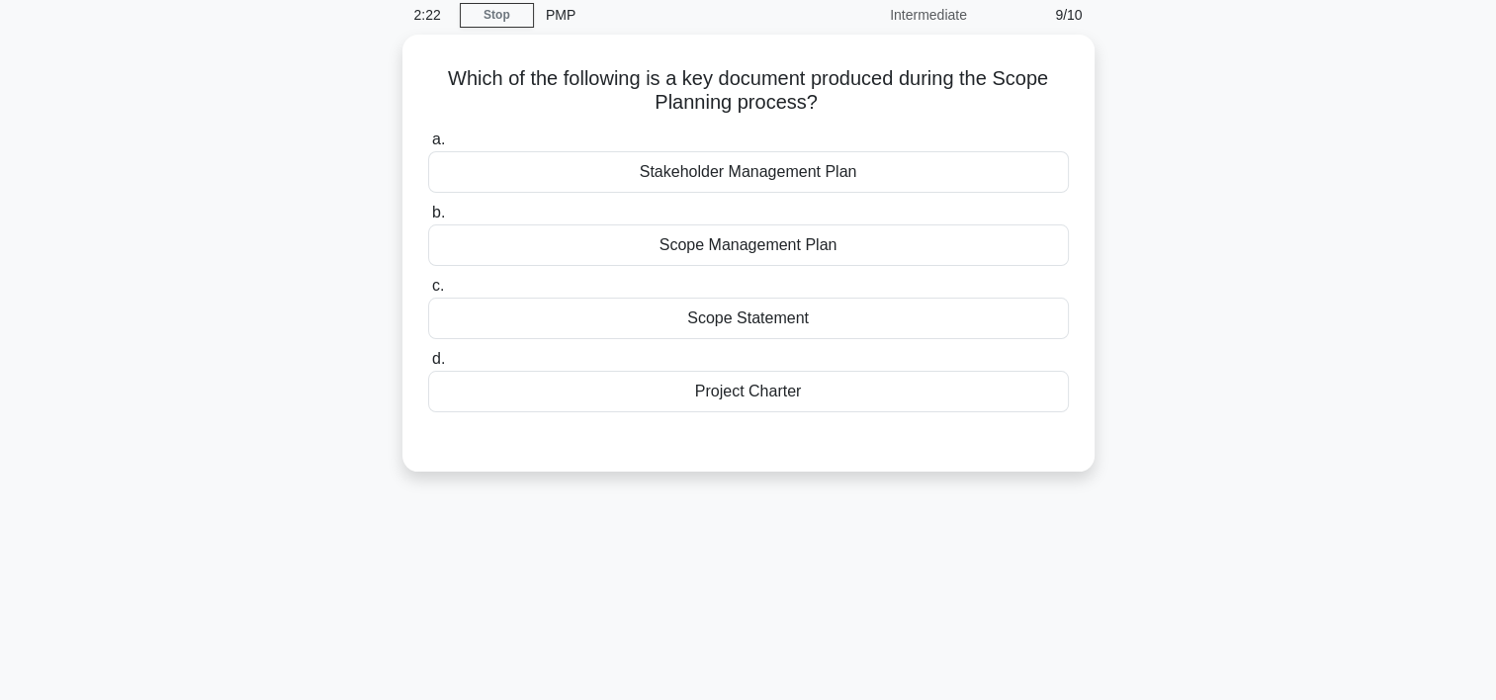
scroll to position [32, 0]
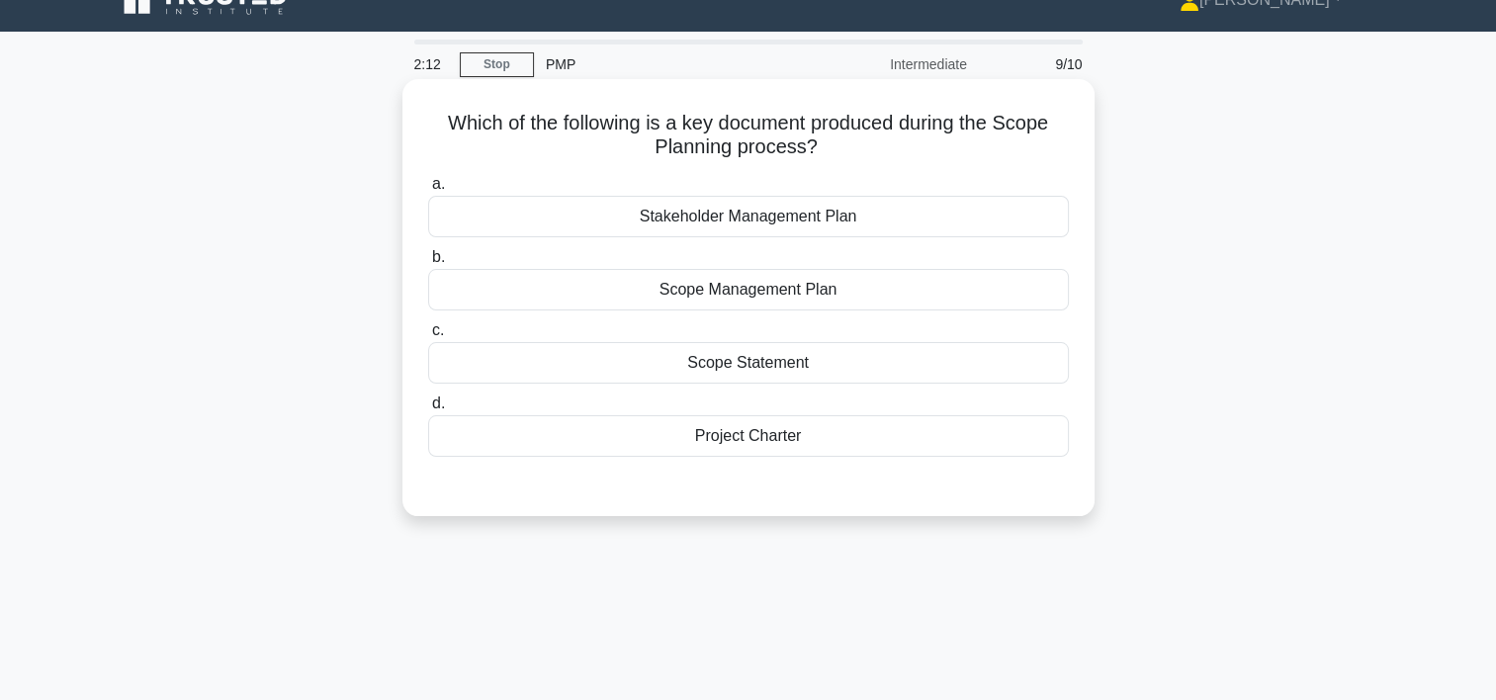
click at [835, 290] on div "Scope Management Plan" at bounding box center [748, 290] width 641 height 42
click at [428, 264] on input "b. Scope Management Plan" at bounding box center [428, 257] width 0 height 13
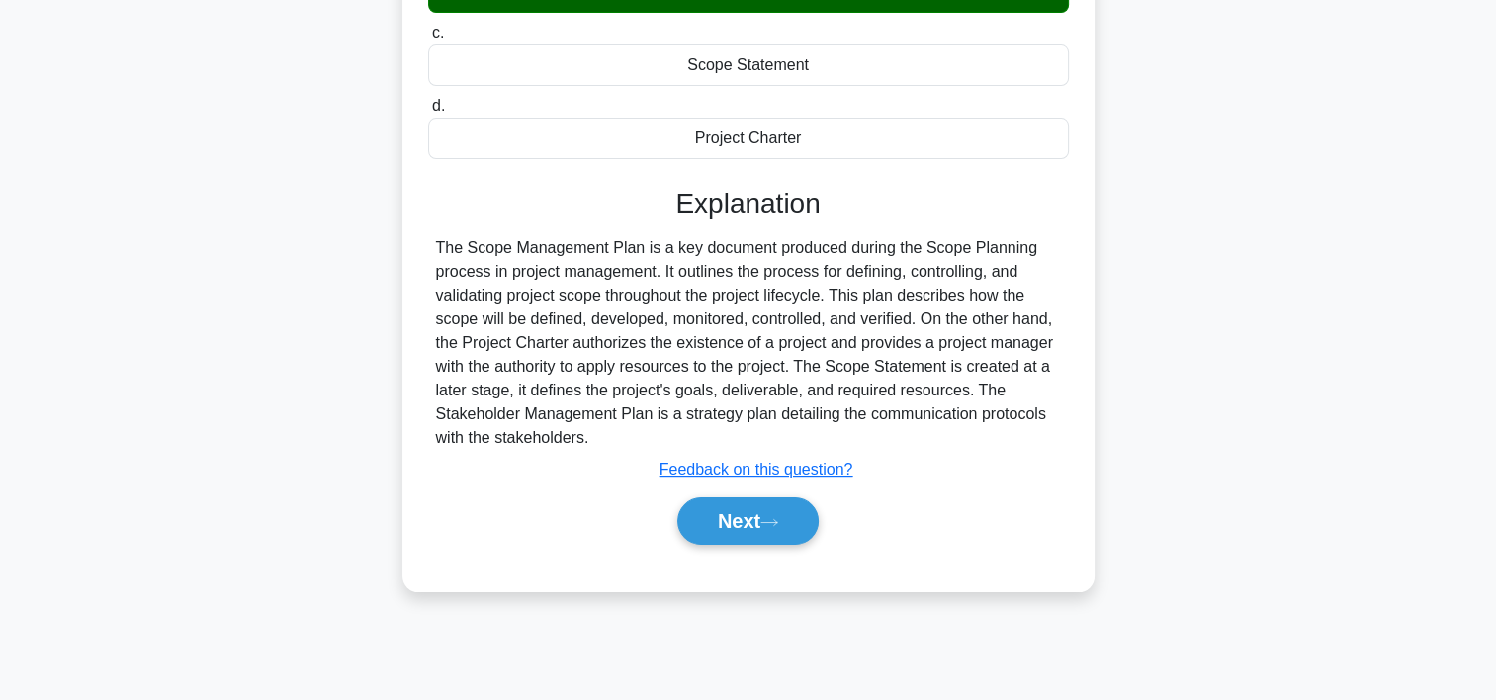
scroll to position [338, 0]
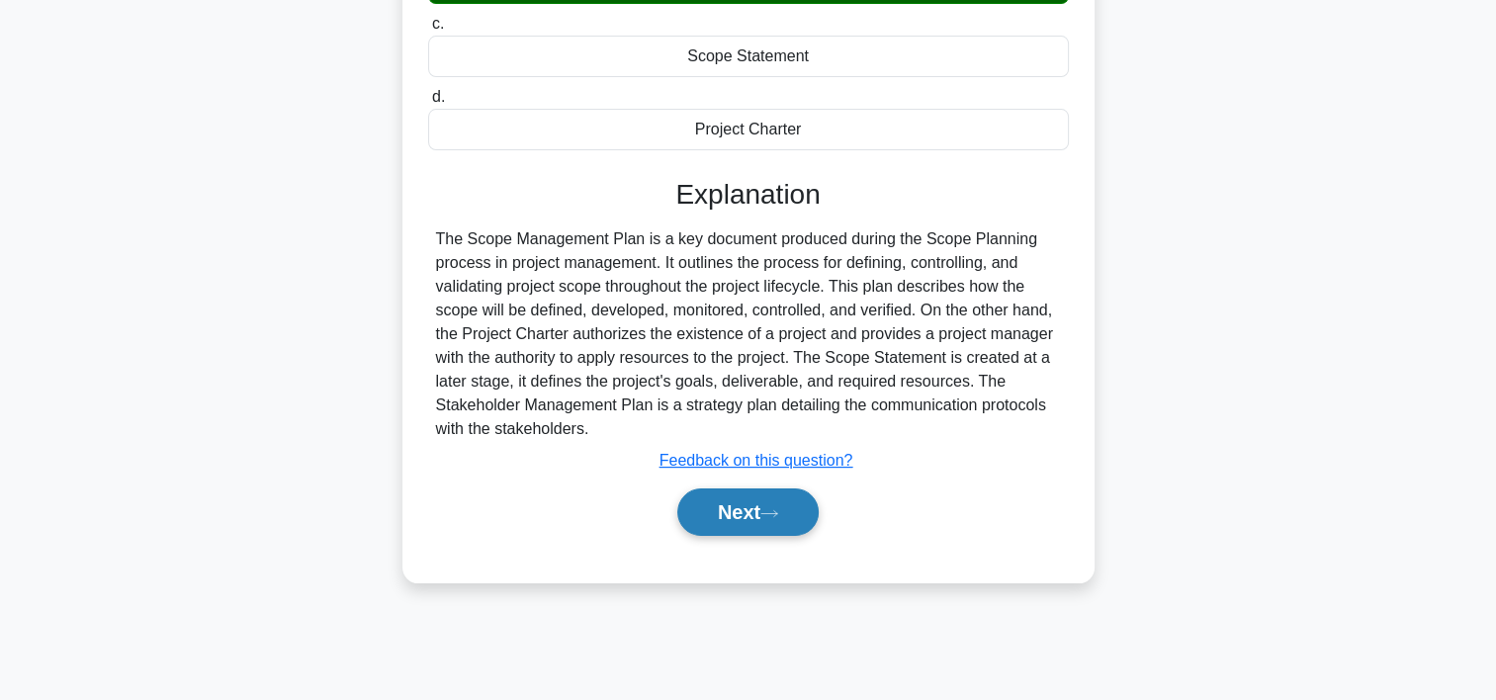
click at [801, 506] on button "Next" at bounding box center [747, 511] width 141 height 47
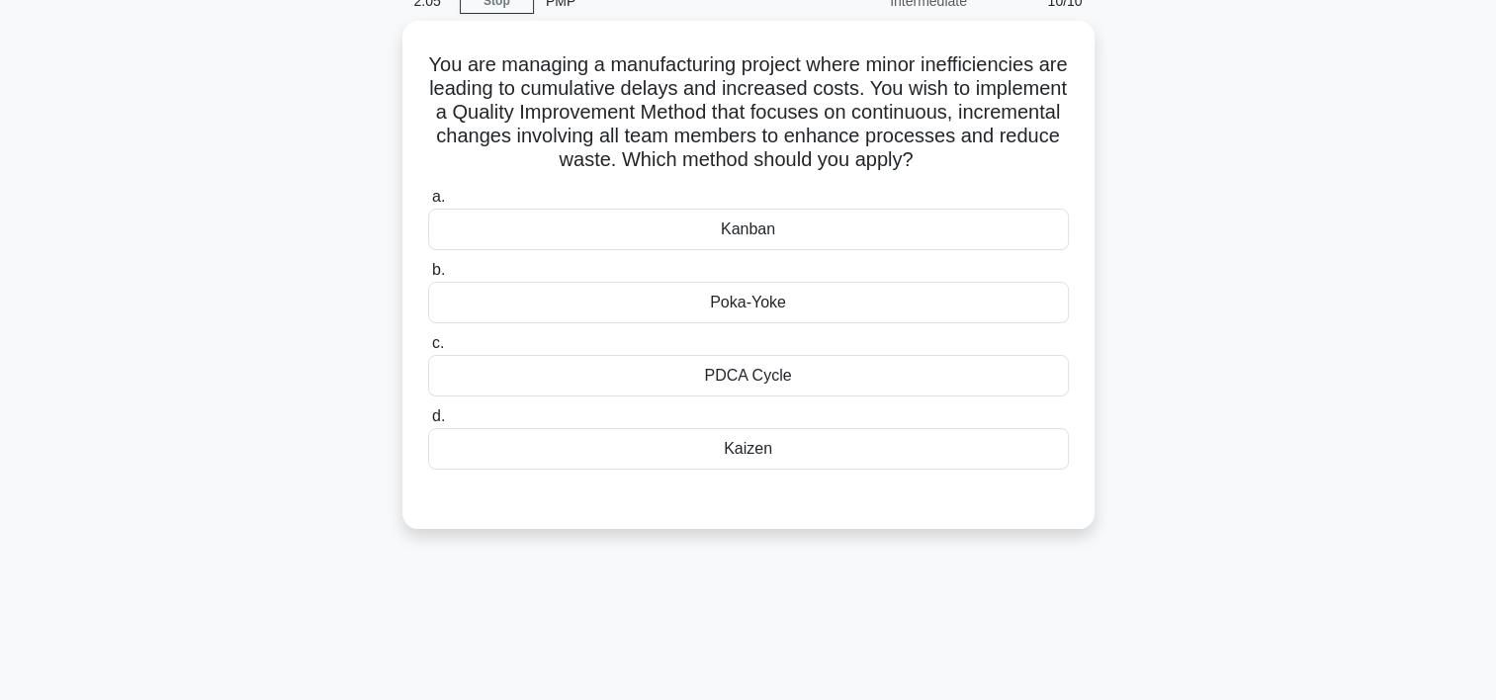
scroll to position [94, 0]
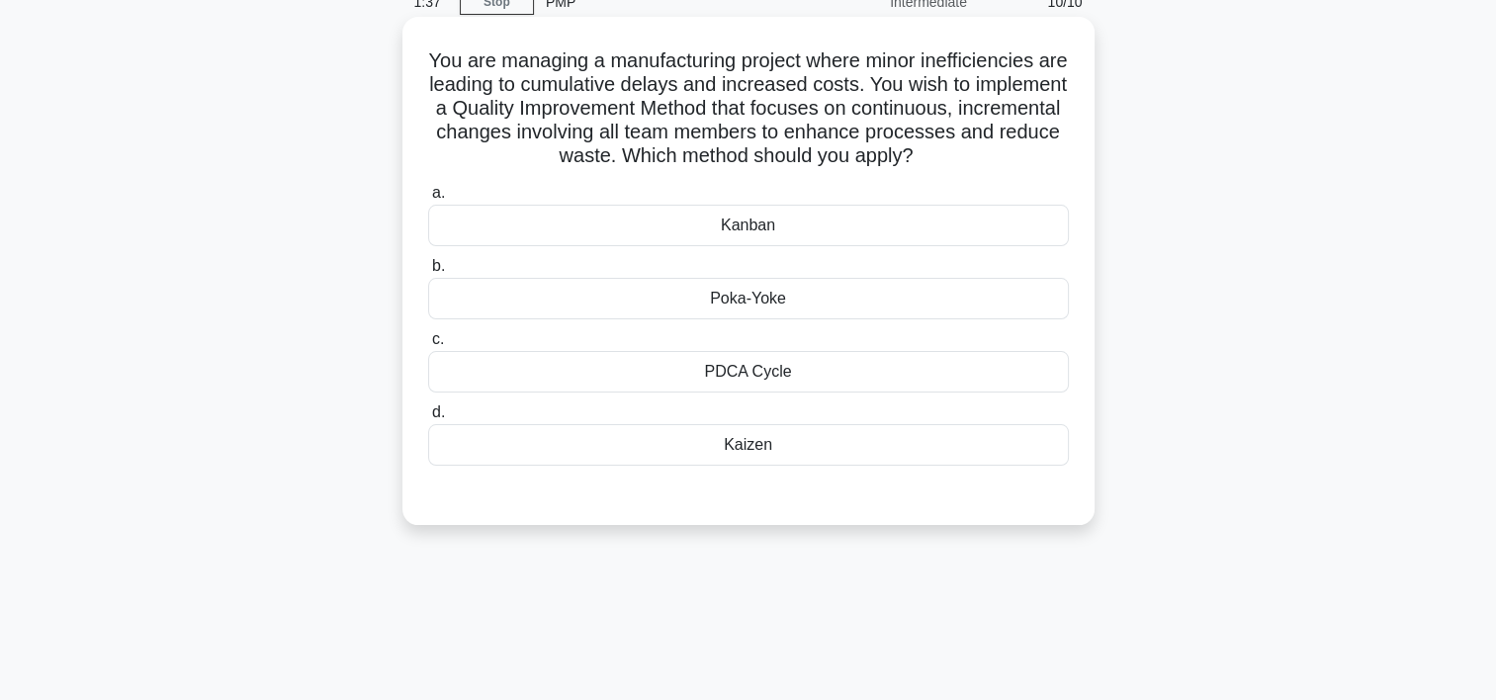
click at [766, 441] on div "Kaizen" at bounding box center [748, 445] width 641 height 42
click at [428, 419] on input "d. [GEOGRAPHIC_DATA]" at bounding box center [428, 412] width 0 height 13
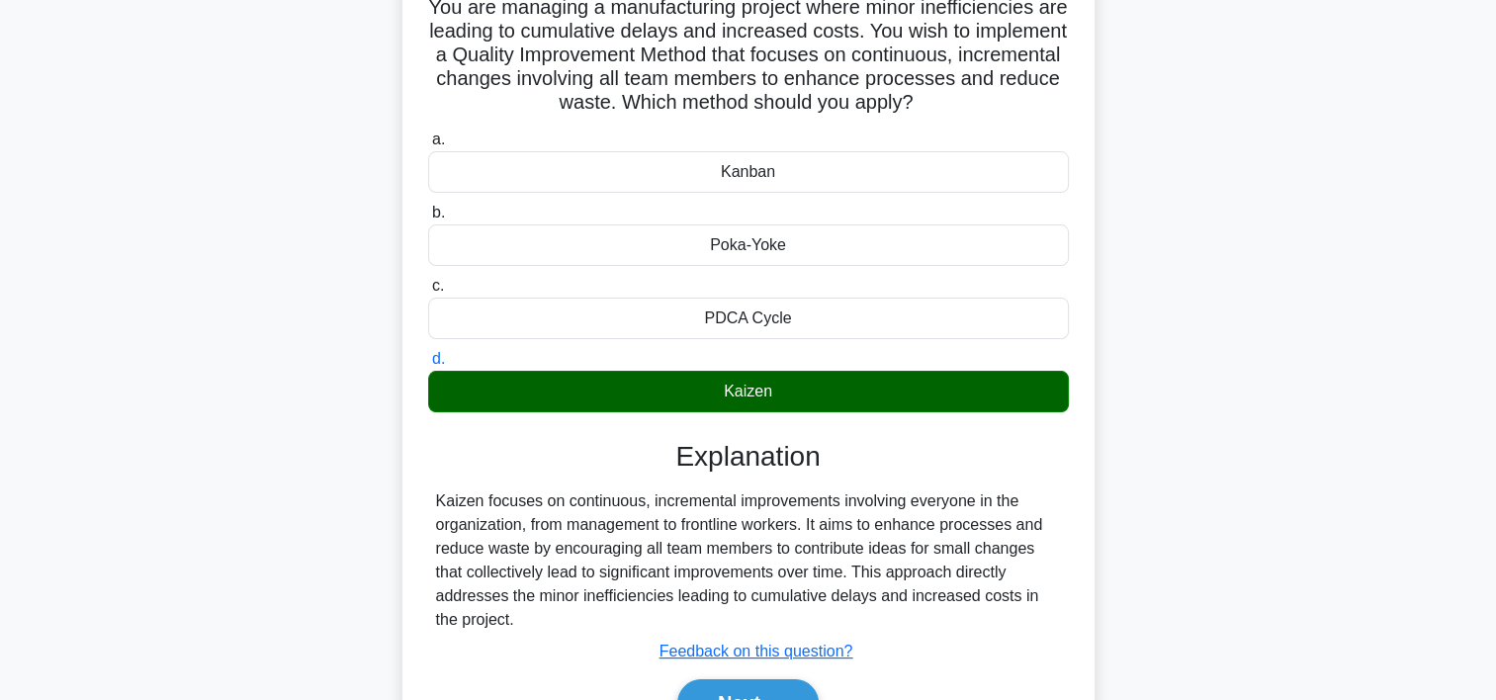
scroll to position [153, 0]
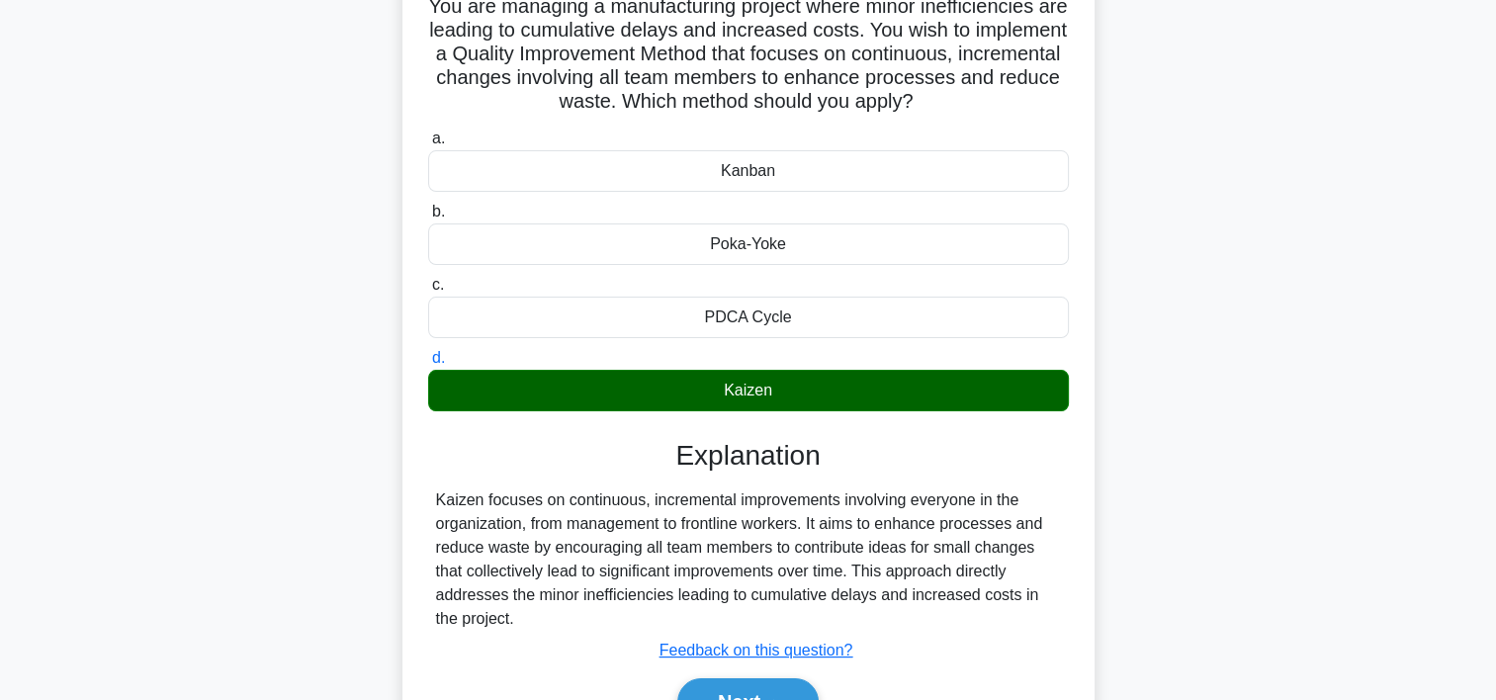
click at [1491, 318] on main "1:31 Stop PMP Intermediate 10/10 You are managing a manufacturing project where…" at bounding box center [748, 412] width 1496 height 1004
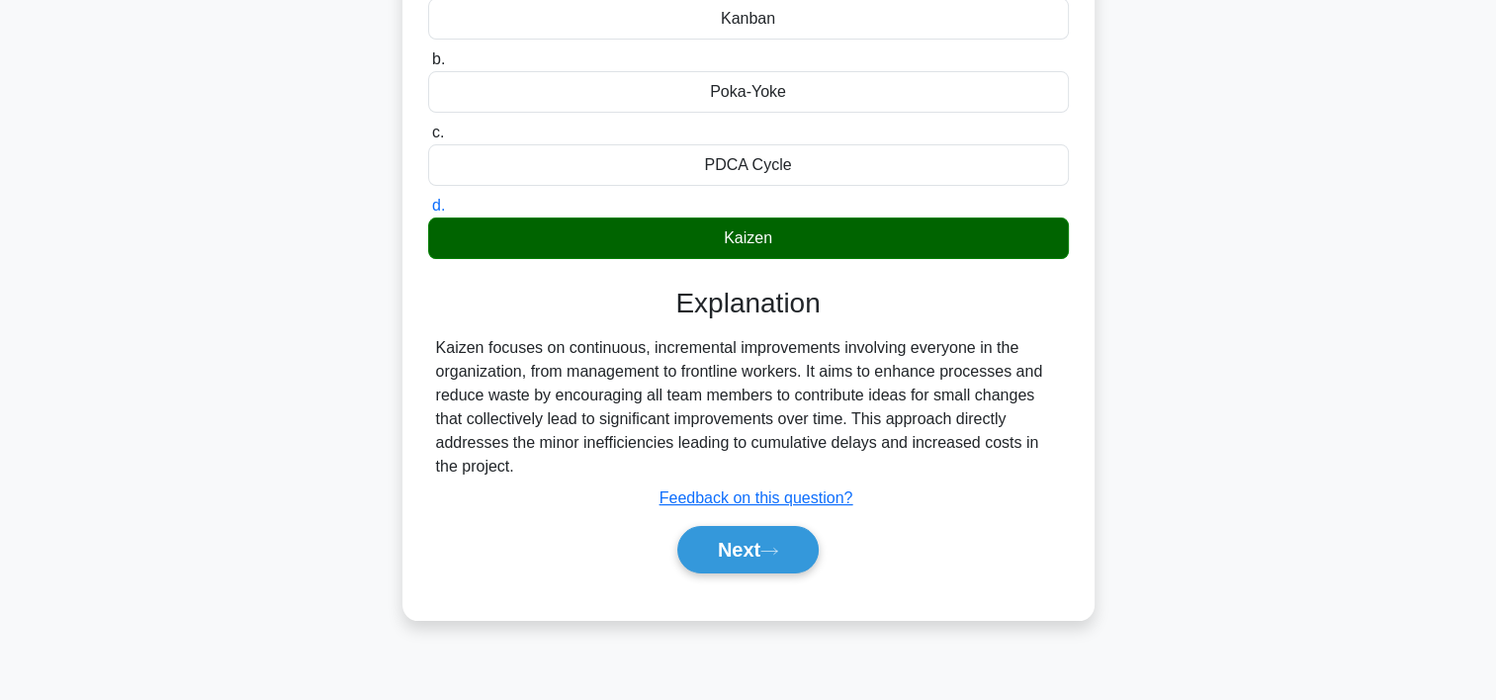
scroll to position [329, 0]
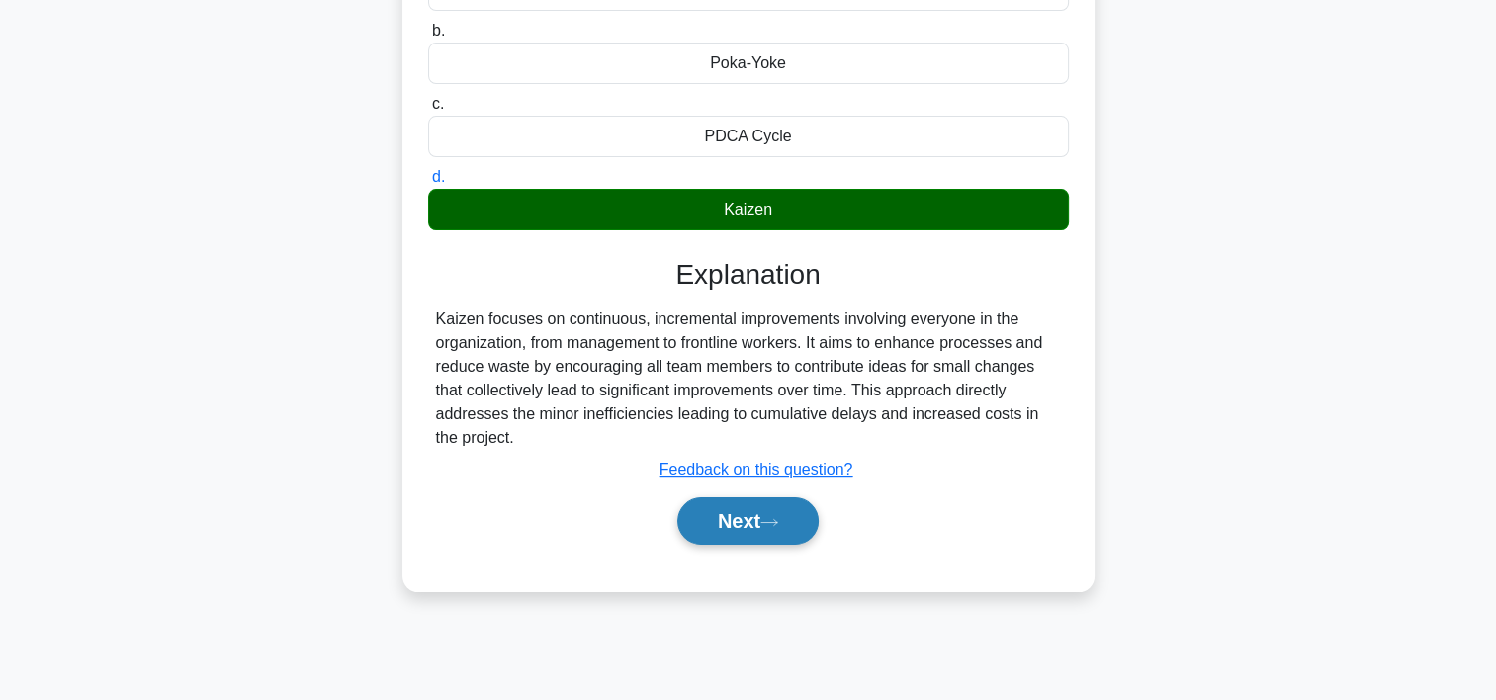
click at [724, 524] on button "Next" at bounding box center [747, 520] width 141 height 47
